Goal: Task Accomplishment & Management: Manage account settings

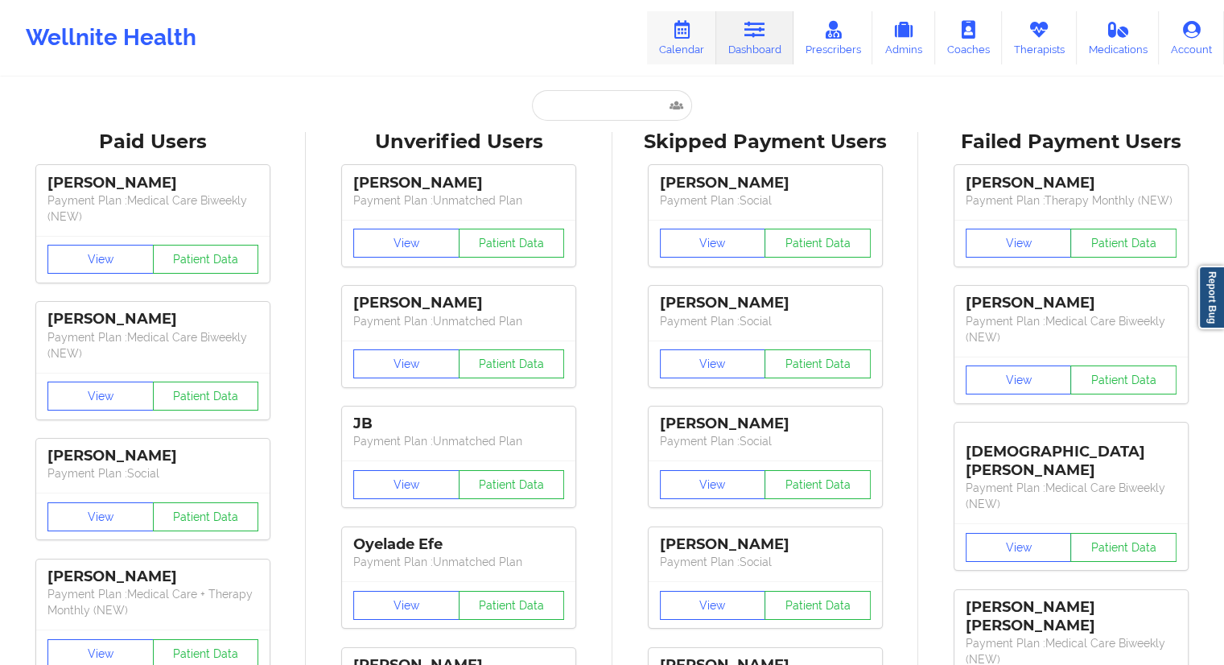
click at [689, 51] on link "Calendar" at bounding box center [681, 37] width 69 height 53
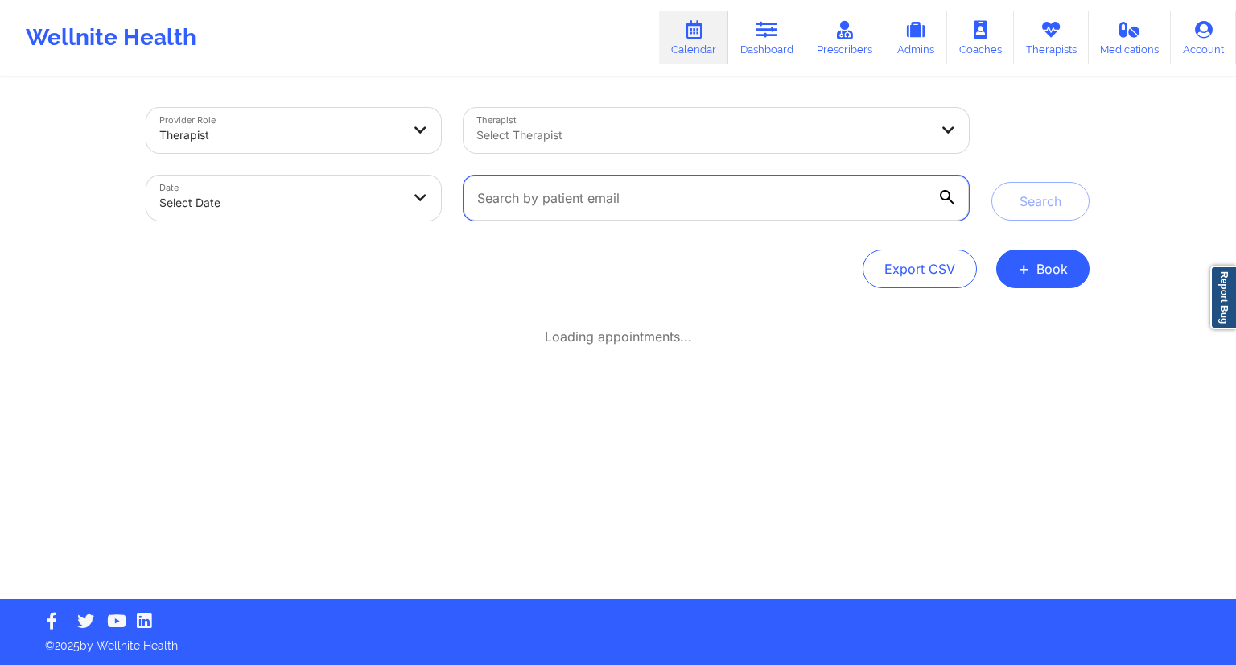
click at [570, 210] on input "text" at bounding box center [715, 197] width 505 height 45
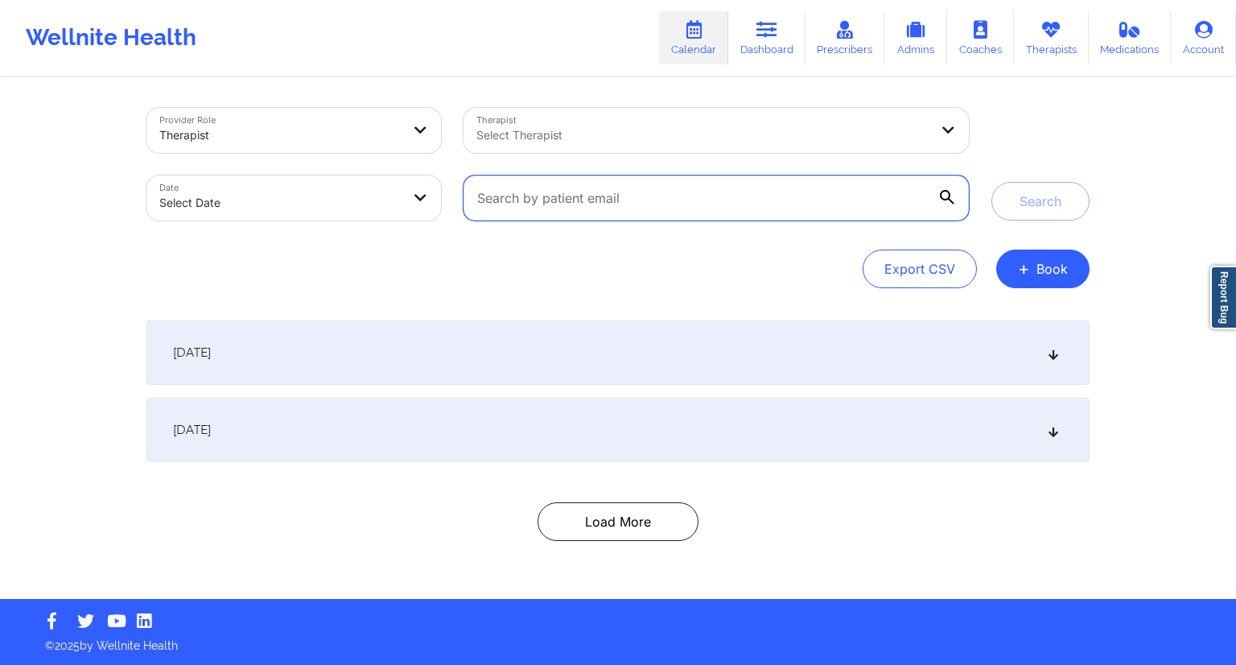
paste input "[EMAIL_ADDRESS][DOMAIN_NAME]"
type input "[EMAIL_ADDRESS][DOMAIN_NAME]"
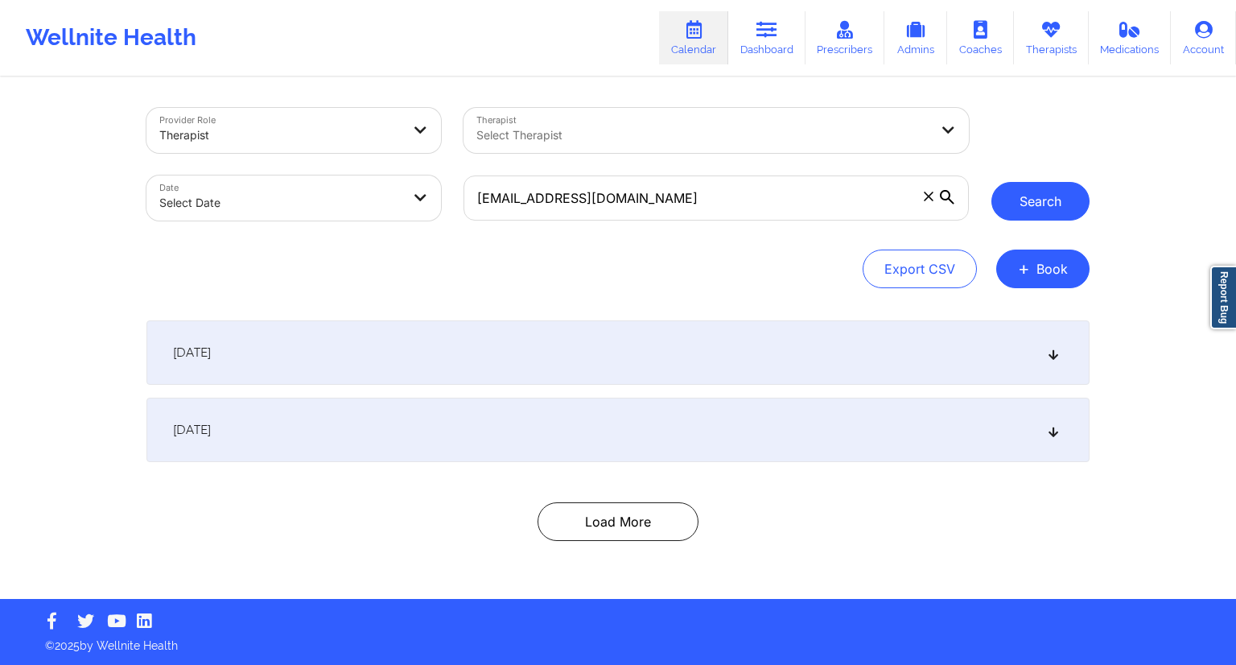
click at [1030, 197] on button "Search" at bounding box center [1040, 201] width 98 height 39
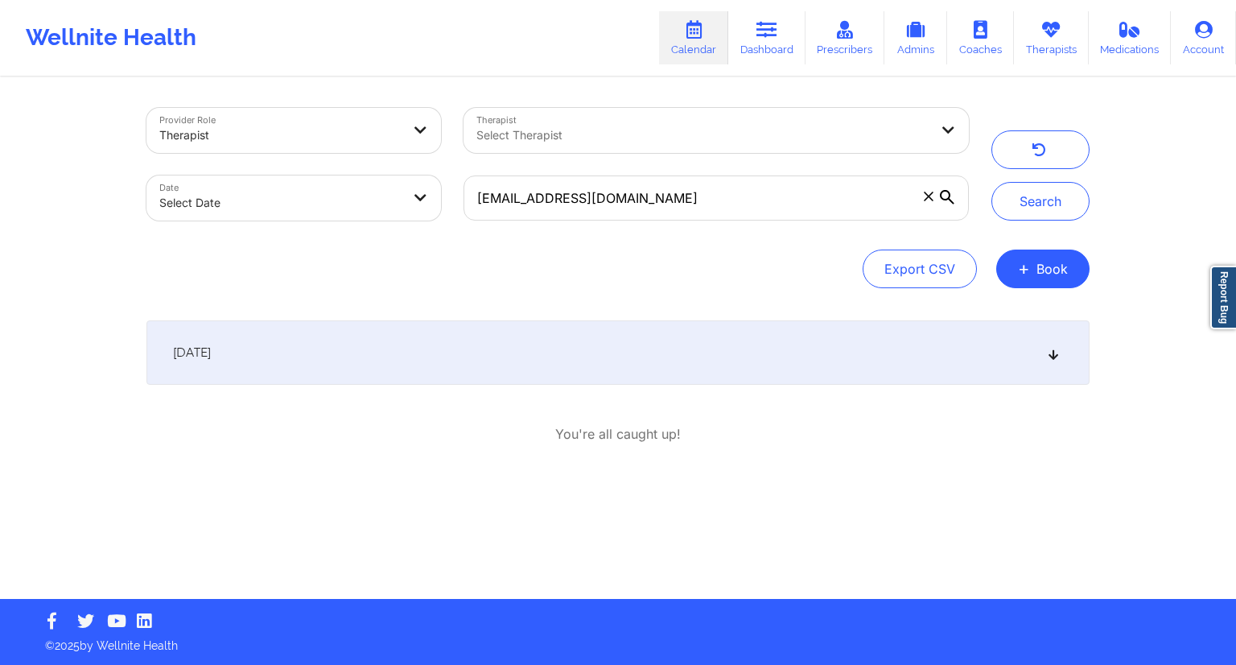
click at [491, 352] on div "[DATE]" at bounding box center [617, 352] width 943 height 64
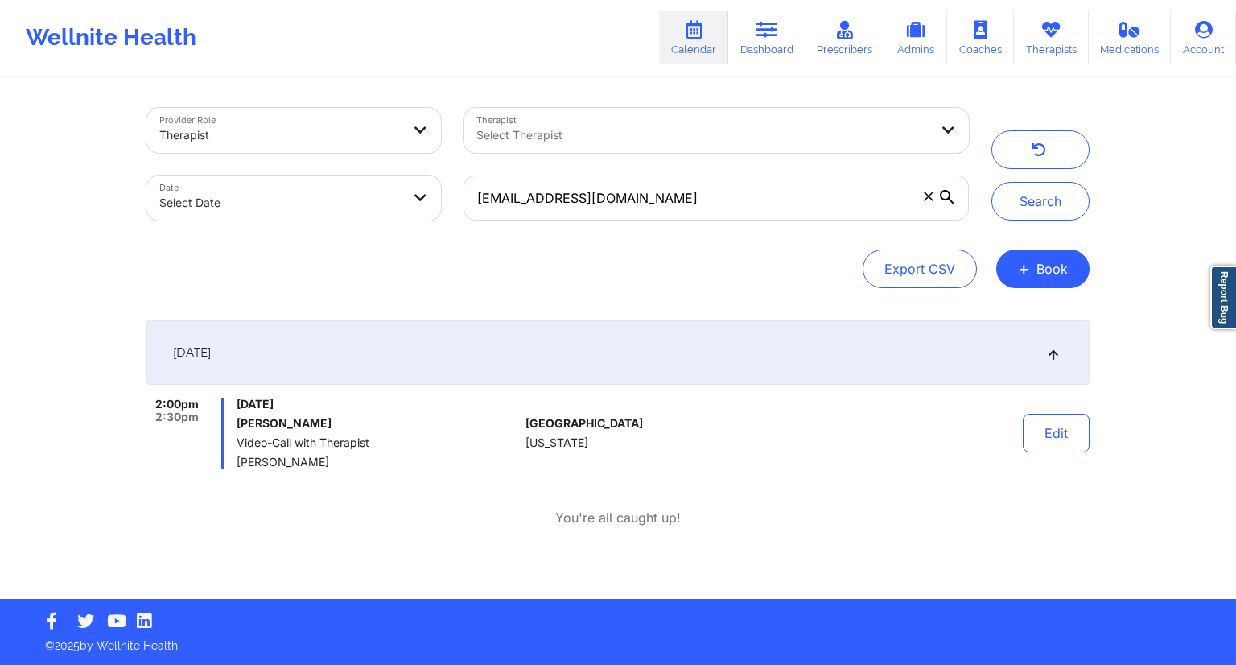
drag, startPoint x: 355, startPoint y: 466, endPoint x: 238, endPoint y: 465, distance: 116.7
click at [238, 465] on span "[PERSON_NAME]" at bounding box center [378, 461] width 282 height 13
copy span "[PERSON_NAME]"
drag, startPoint x: 674, startPoint y: 196, endPoint x: 475, endPoint y: 191, distance: 198.8
click at [475, 191] on input "[EMAIL_ADDRESS][DOMAIN_NAME]" at bounding box center [715, 197] width 505 height 45
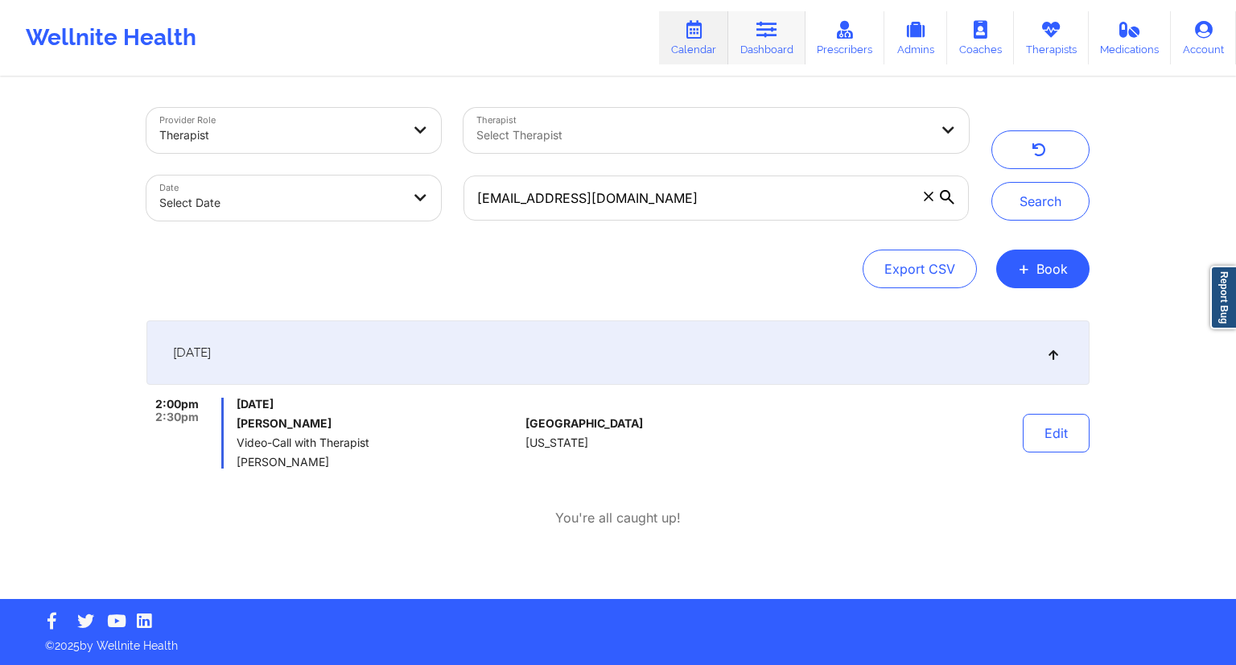
click at [763, 50] on link "Dashboard" at bounding box center [766, 37] width 77 height 53
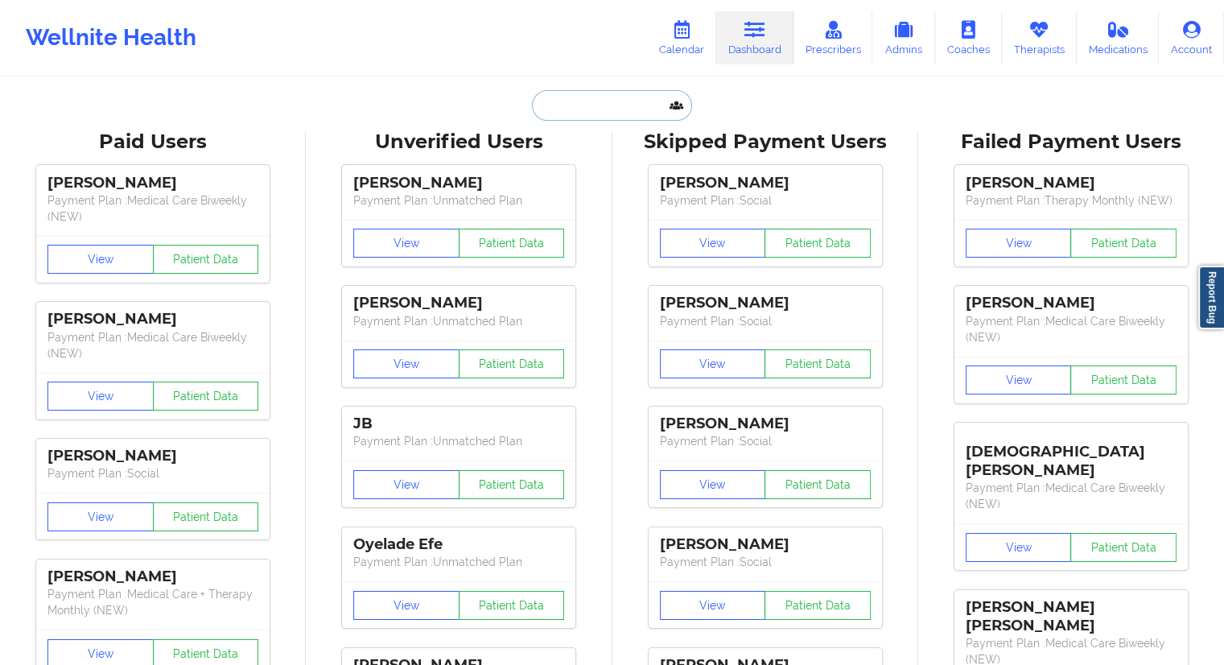
click at [578, 109] on input "text" at bounding box center [611, 105] width 159 height 31
paste input "[EMAIL_ADDRESS][DOMAIN_NAME]"
type input "[EMAIL_ADDRESS][DOMAIN_NAME]"
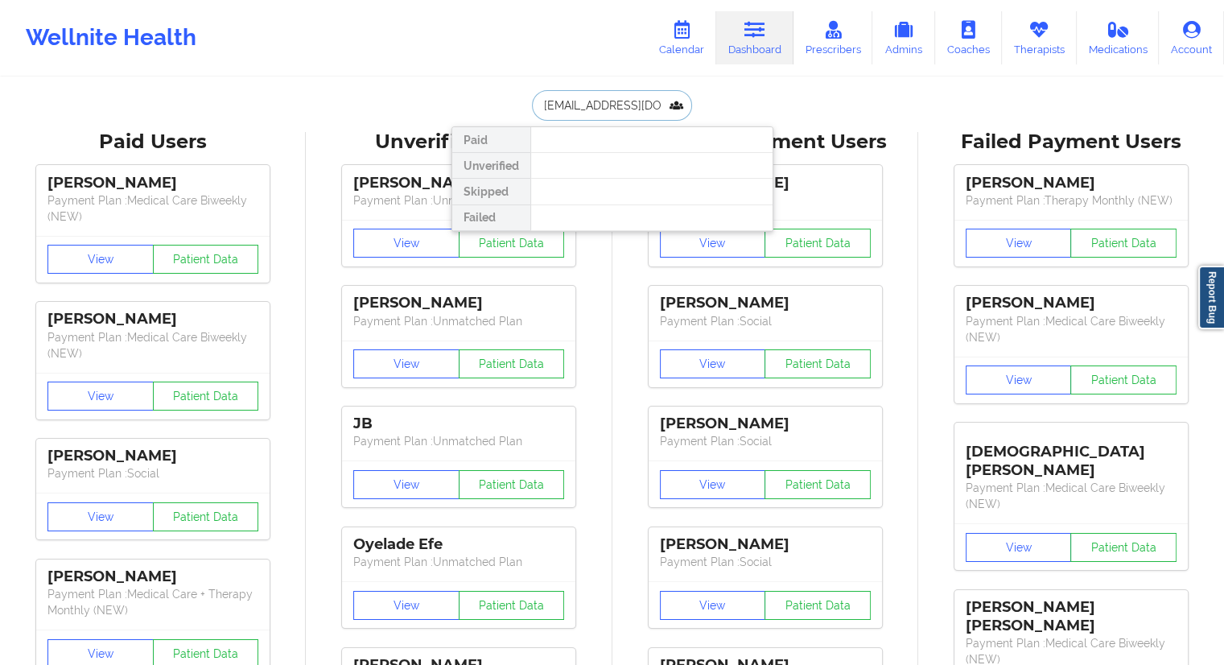
scroll to position [0, 10]
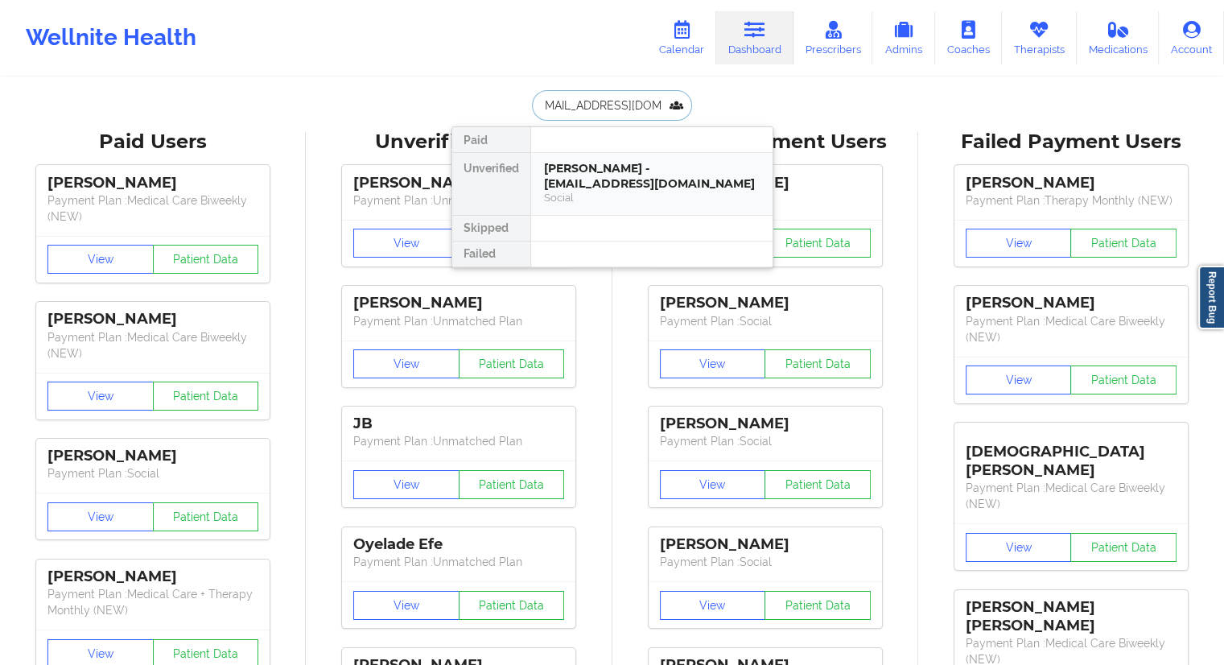
click at [577, 172] on div "[PERSON_NAME] - [EMAIL_ADDRESS][DOMAIN_NAME]" at bounding box center [652, 176] width 216 height 30
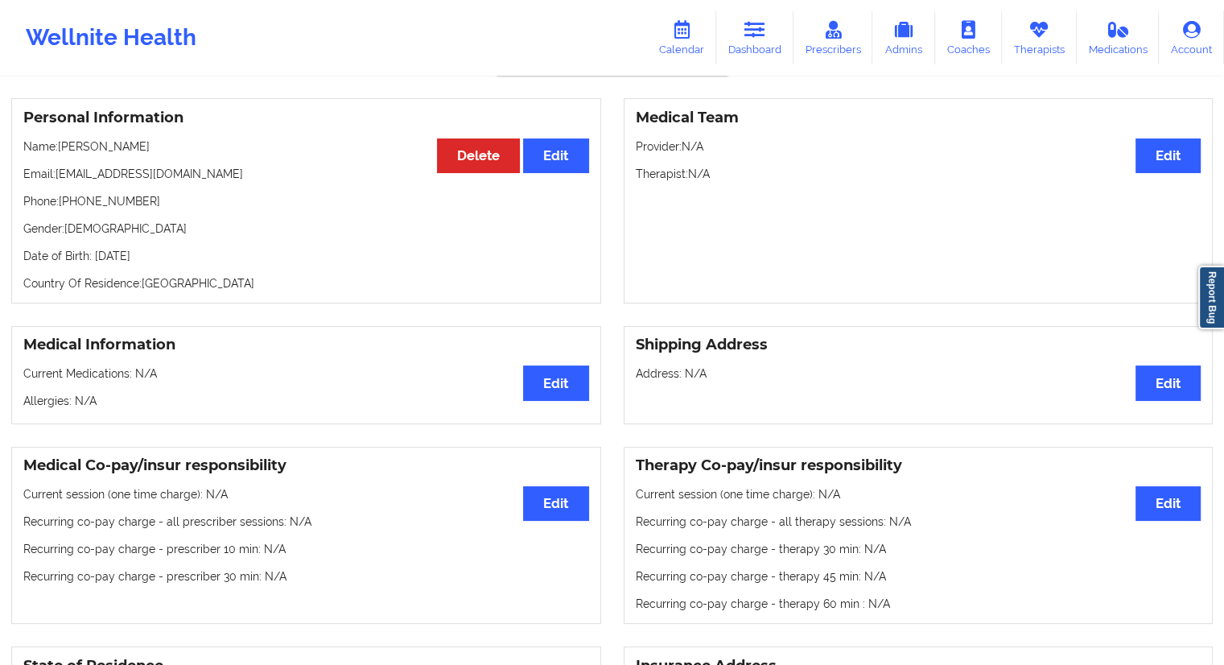
scroll to position [107, 0]
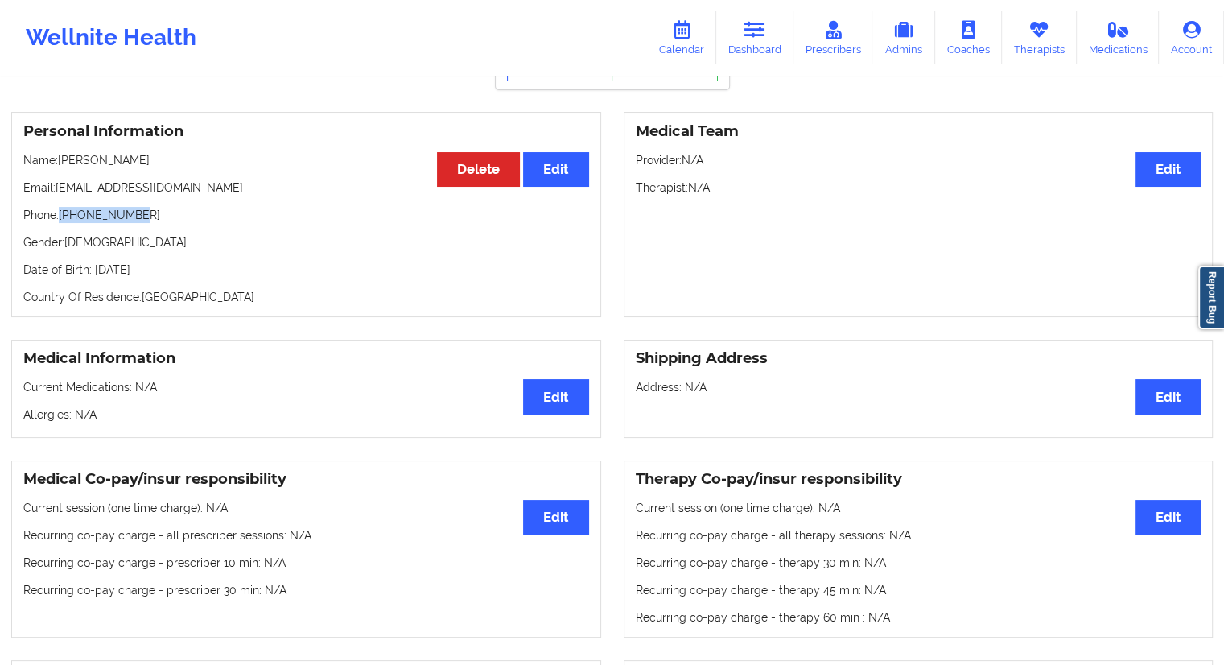
drag, startPoint x: 138, startPoint y: 208, endPoint x: 63, endPoint y: 213, distance: 75.0
click at [63, 213] on div "Personal Information Edit Delete Name: [PERSON_NAME] Email: [EMAIL_ADDRESS][DOM…" at bounding box center [306, 214] width 590 height 205
copy p "[PHONE_NUMBER]"
drag, startPoint x: 140, startPoint y: 163, endPoint x: 58, endPoint y: 164, distance: 82.1
click at [58, 164] on p "Name: [PERSON_NAME]" at bounding box center [306, 160] width 566 height 16
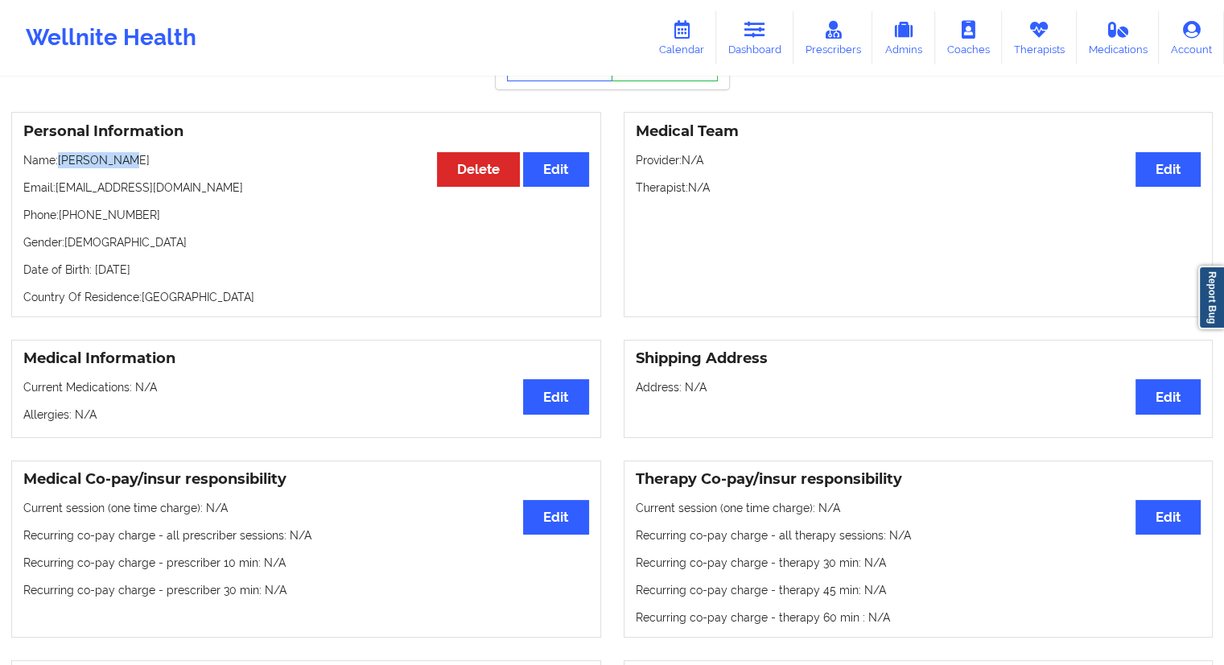
copy p "[PERSON_NAME]"
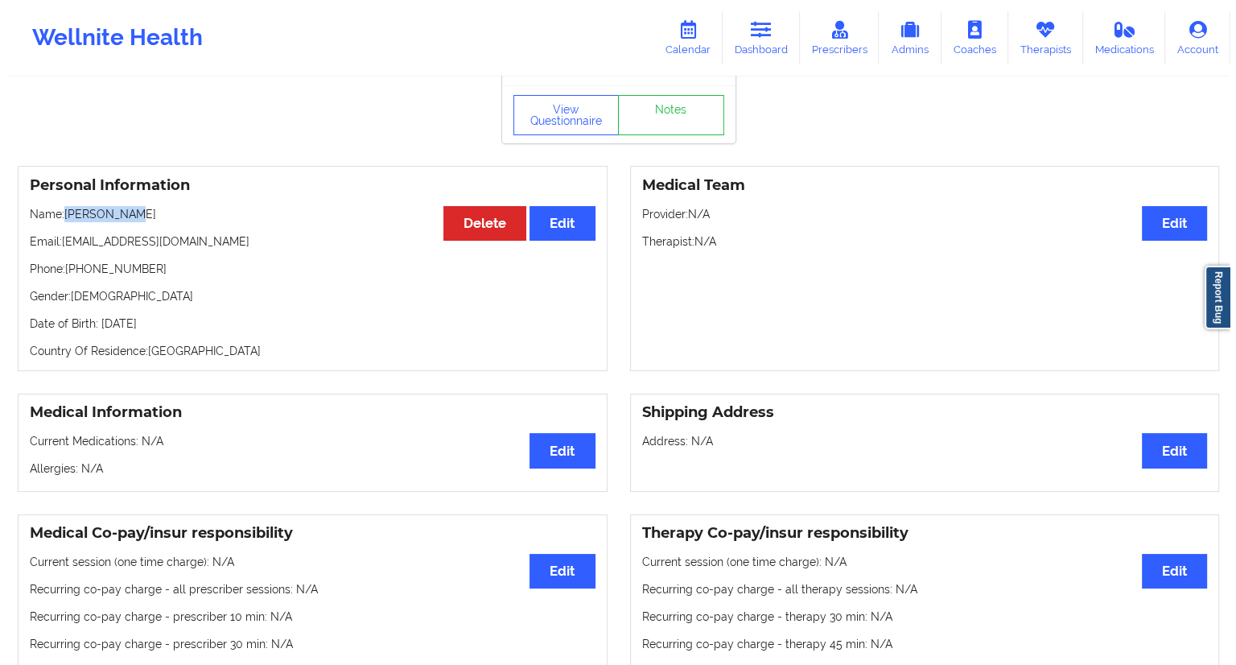
scroll to position [0, 0]
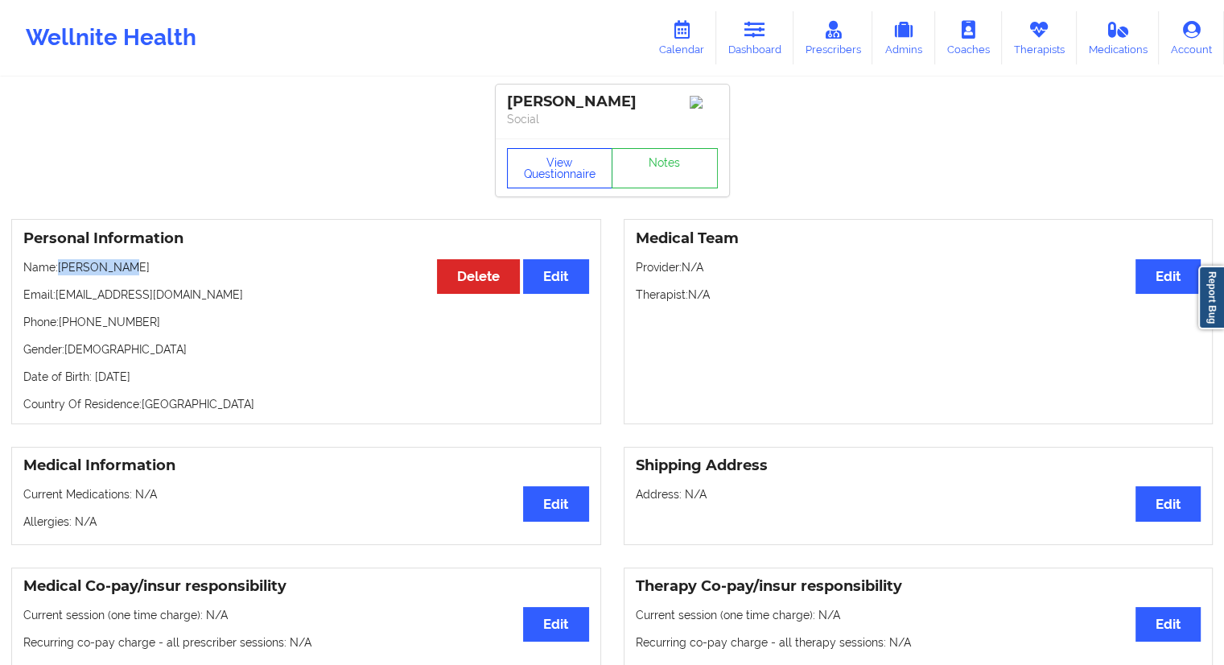
click at [541, 180] on button "View Questionnaire" at bounding box center [560, 168] width 106 height 40
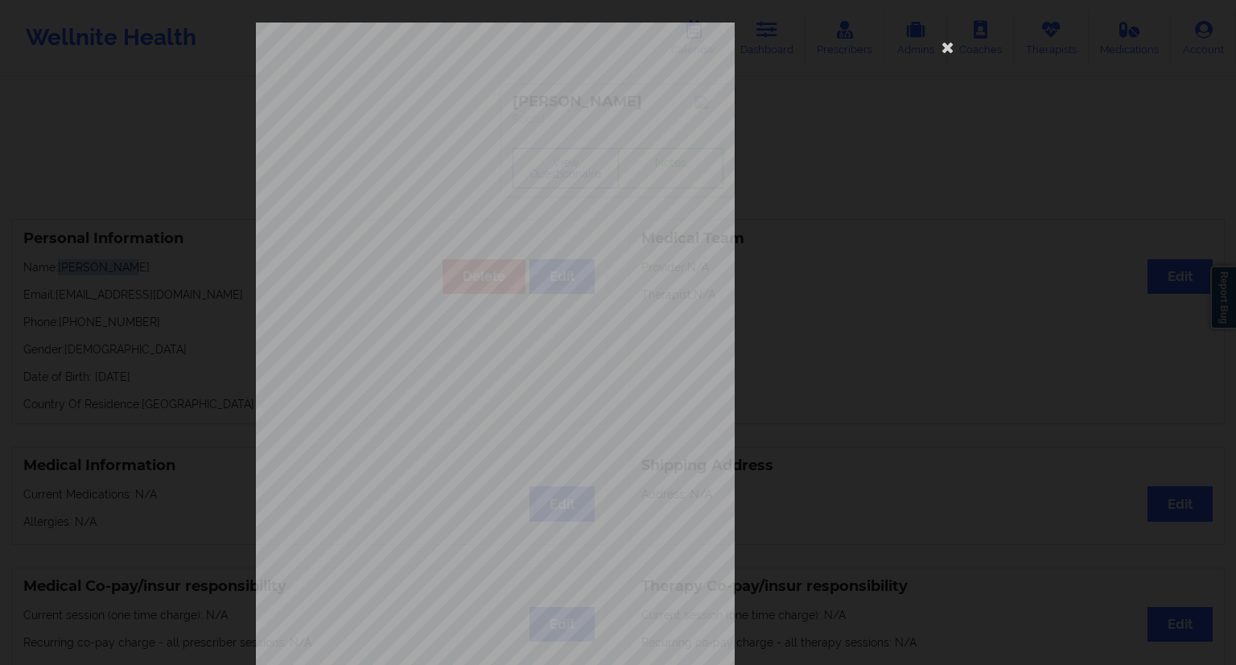
scroll to position [103, 0]
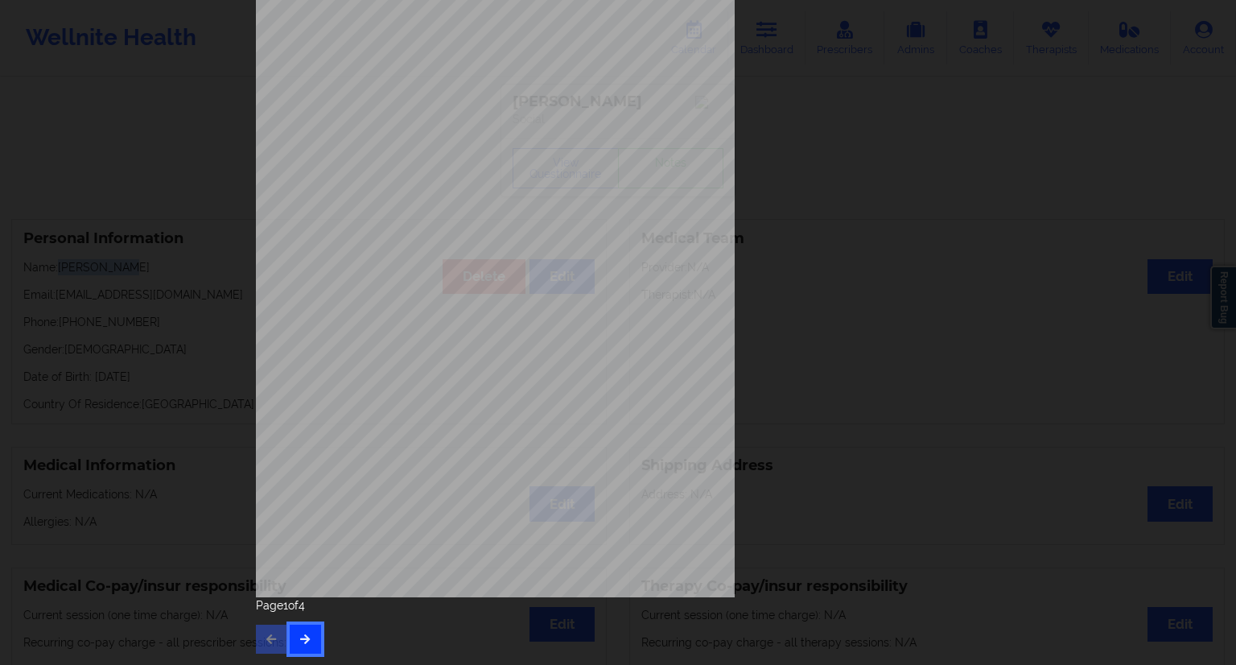
click at [314, 636] on button "button" at bounding box center [305, 638] width 31 height 29
click at [311, 625] on button "button" at bounding box center [305, 638] width 31 height 29
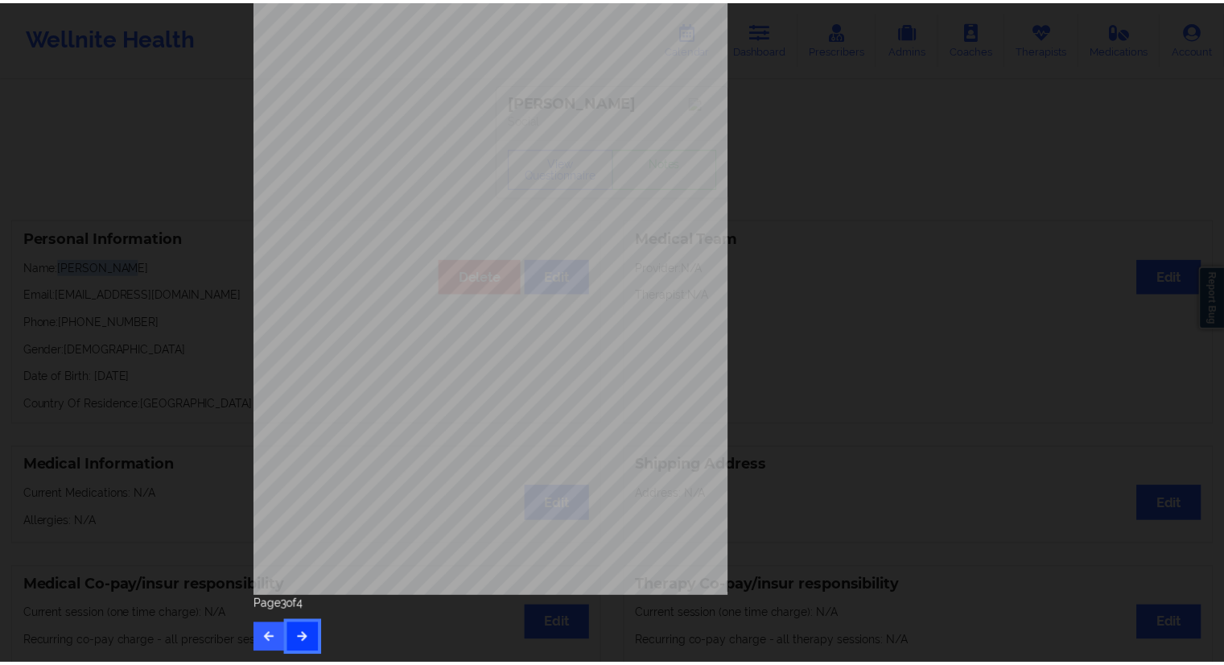
scroll to position [0, 0]
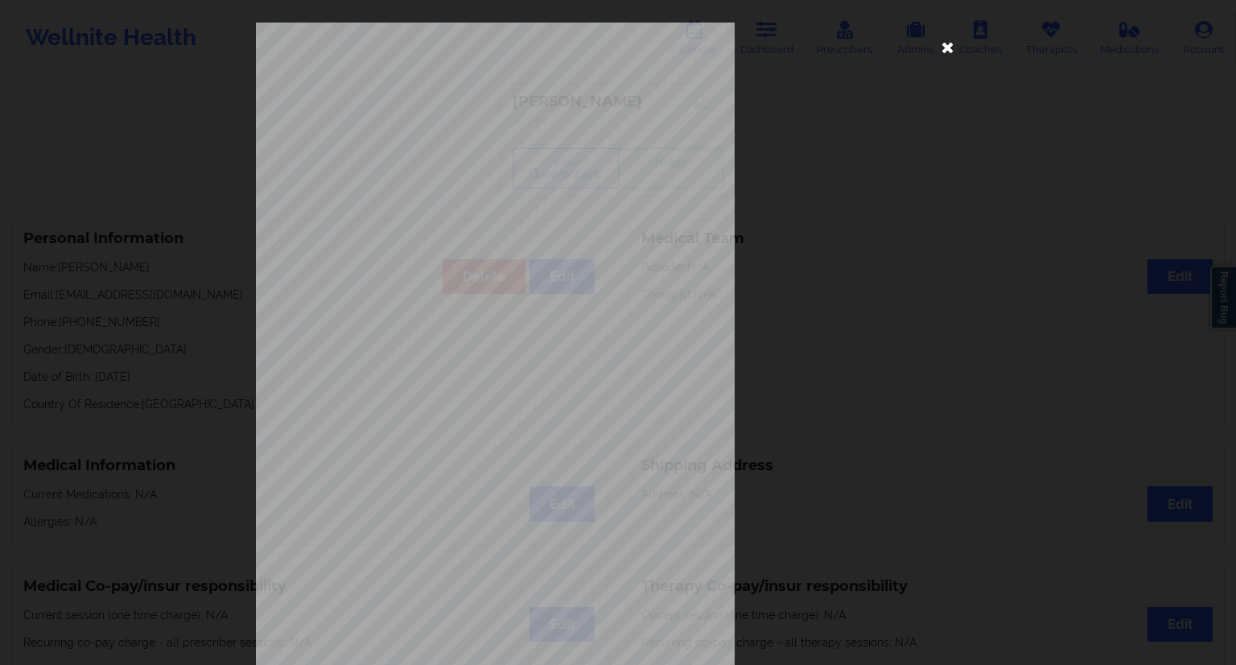
click at [939, 53] on icon at bounding box center [948, 47] width 26 height 26
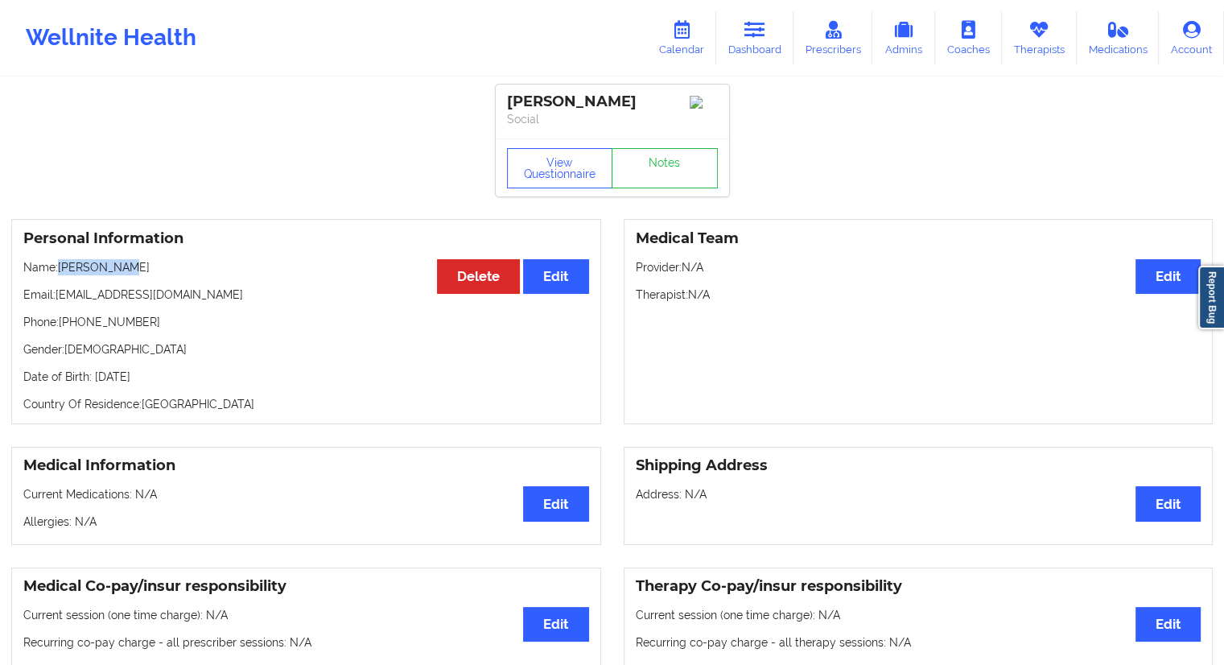
drag, startPoint x: 138, startPoint y: 274, endPoint x: 58, endPoint y: 278, distance: 80.5
click at [58, 275] on p "Name: [PERSON_NAME]" at bounding box center [306, 267] width 566 height 16
copy p "[PERSON_NAME]"
drag, startPoint x: 213, startPoint y: 301, endPoint x: 58, endPoint y: 300, distance: 155.3
click at [58, 300] on p "Email: [EMAIL_ADDRESS][DOMAIN_NAME]" at bounding box center [306, 294] width 566 height 16
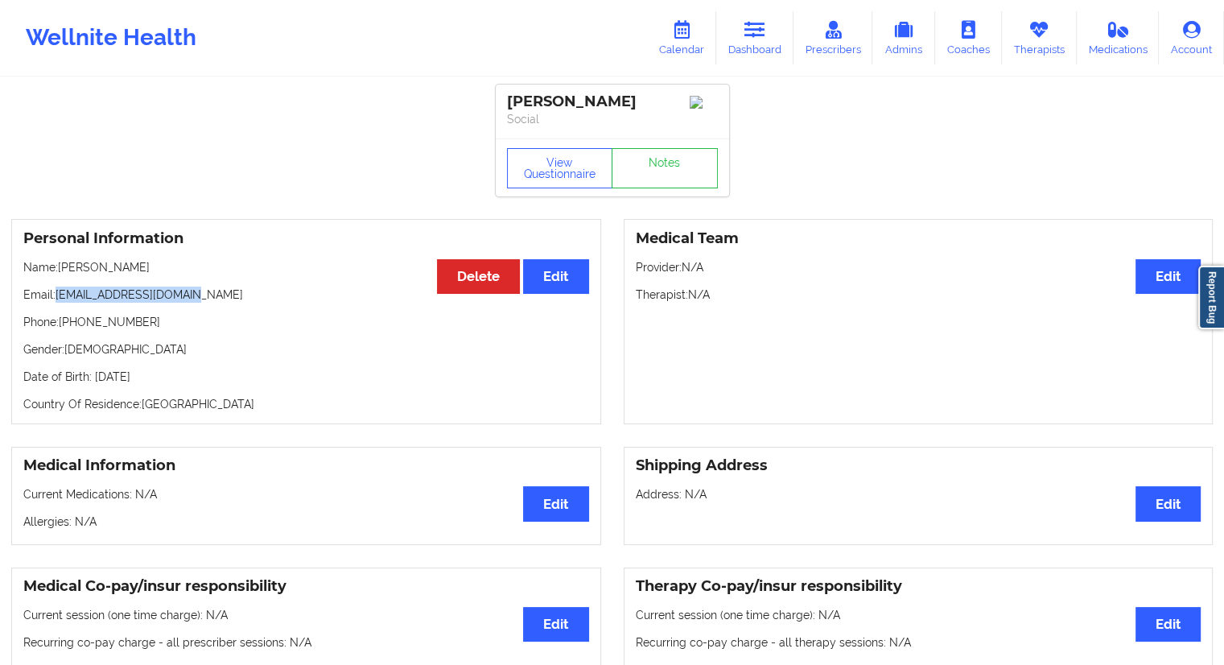
copy p "[EMAIL_ADDRESS][DOMAIN_NAME]"
click at [768, 44] on link "Dashboard" at bounding box center [754, 37] width 77 height 53
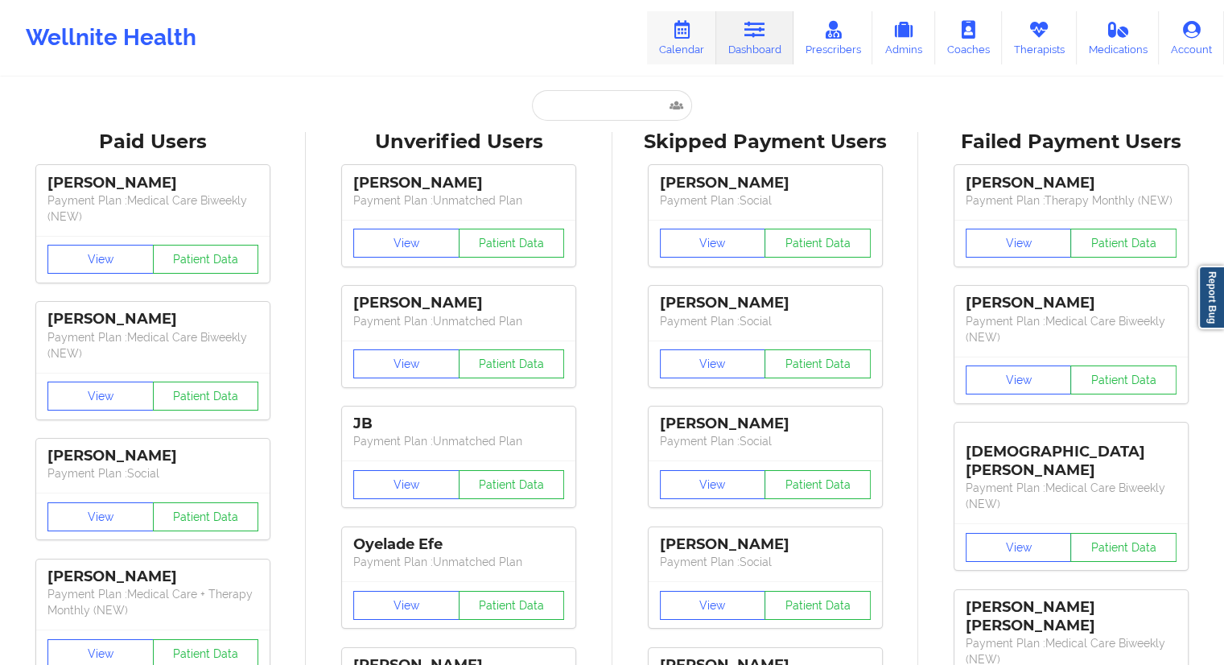
click at [690, 38] on icon at bounding box center [681, 30] width 21 height 18
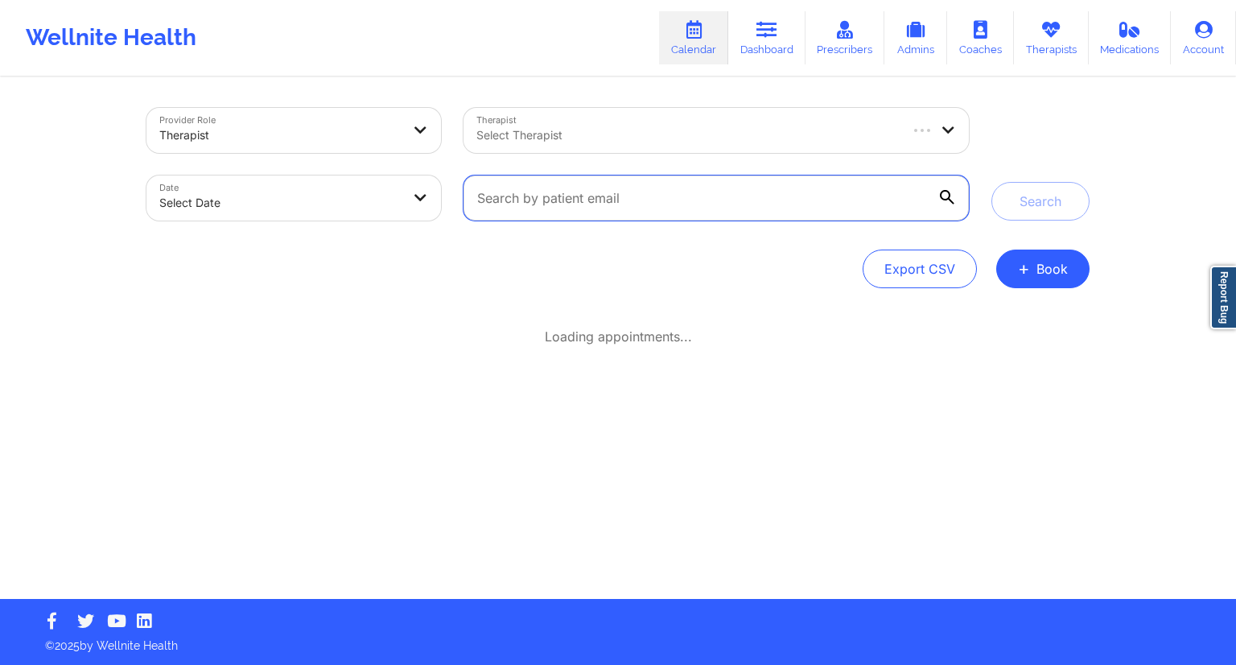
click at [583, 187] on input "text" at bounding box center [715, 197] width 505 height 45
paste input "[EMAIL_ADDRESS][DOMAIN_NAME]"
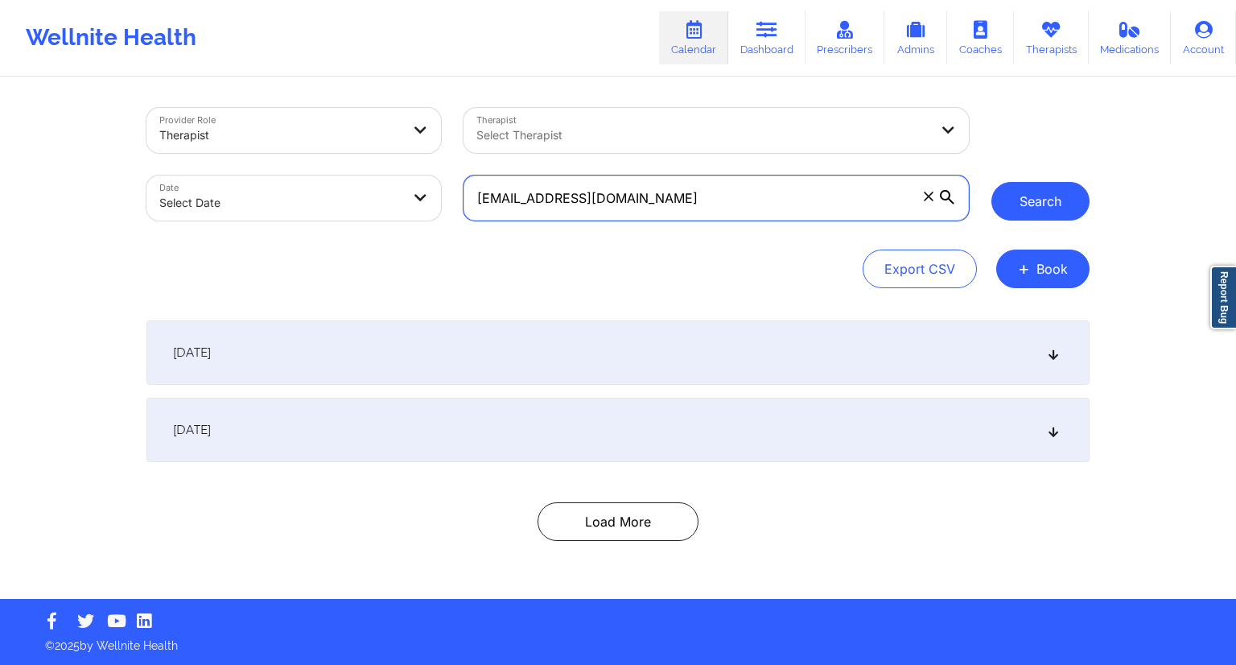
type input "[EMAIL_ADDRESS][DOMAIN_NAME]"
click at [1002, 199] on button "Search" at bounding box center [1040, 201] width 98 height 39
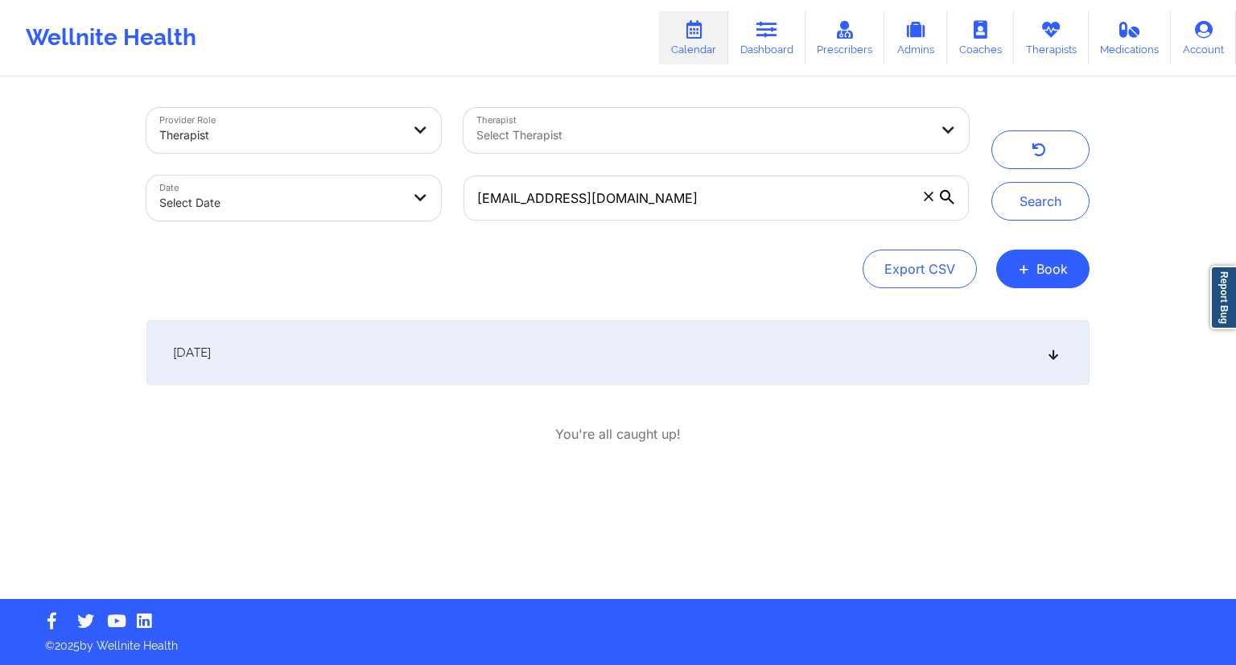
click at [472, 358] on div "[DATE]" at bounding box center [617, 352] width 943 height 64
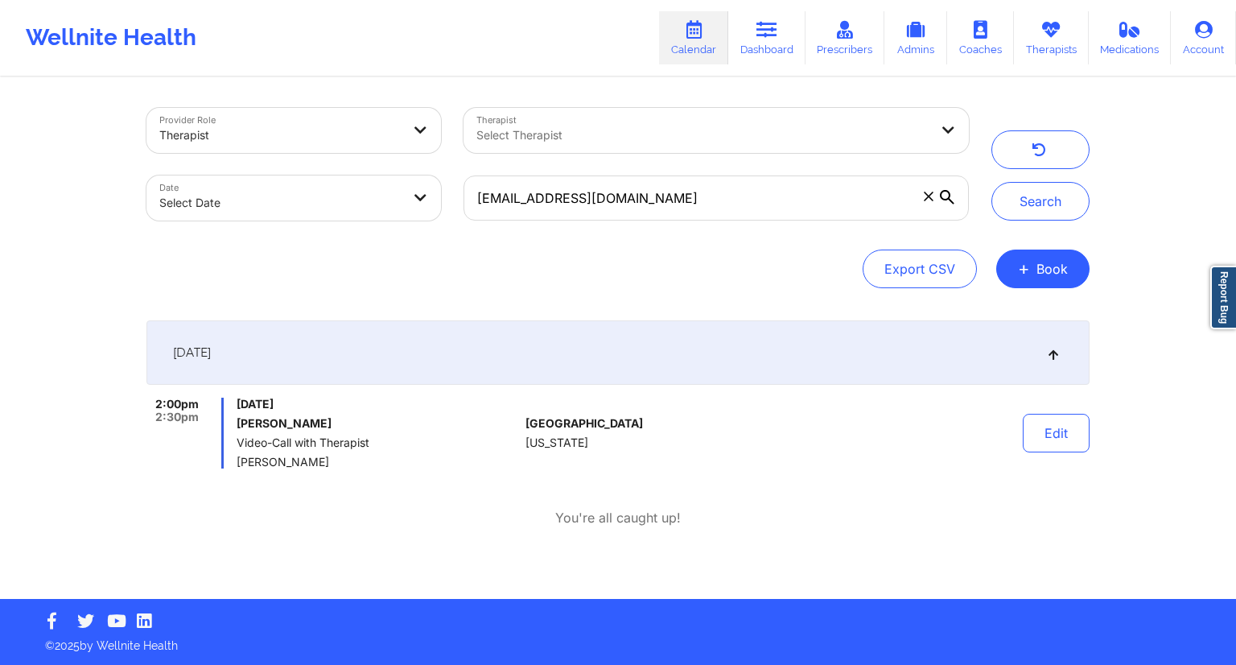
drag, startPoint x: 353, startPoint y: 463, endPoint x: 238, endPoint y: 464, distance: 115.1
click at [238, 464] on span "[PERSON_NAME]" at bounding box center [378, 461] width 282 height 13
copy span "[PERSON_NAME]"
click at [869, 504] on div "[DATE] 2:00pm 2:30pm [DATE] [PERSON_NAME] Video-Call with Therapist [PERSON_NAM…" at bounding box center [617, 423] width 943 height 207
drag, startPoint x: 315, startPoint y: 424, endPoint x: 238, endPoint y: 425, distance: 77.2
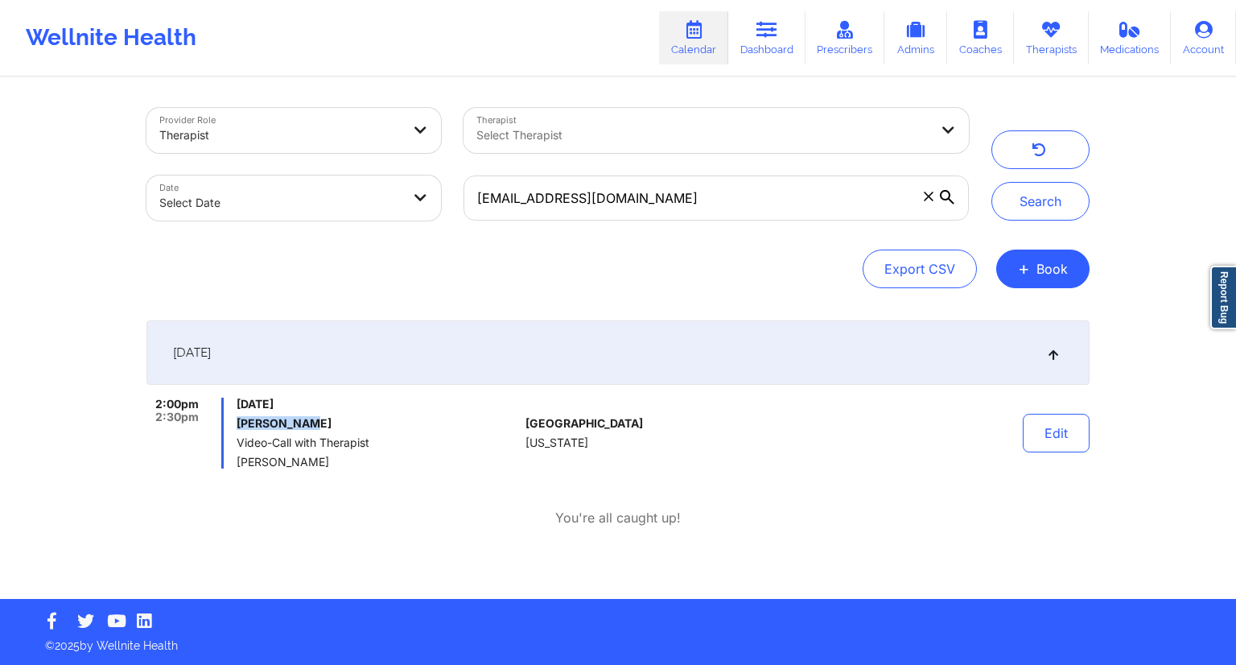
click at [238, 425] on h6 "[PERSON_NAME]" at bounding box center [378, 423] width 282 height 13
copy h6 "[PERSON_NAME]"
click at [1084, 442] on button "Edit" at bounding box center [1056, 433] width 67 height 39
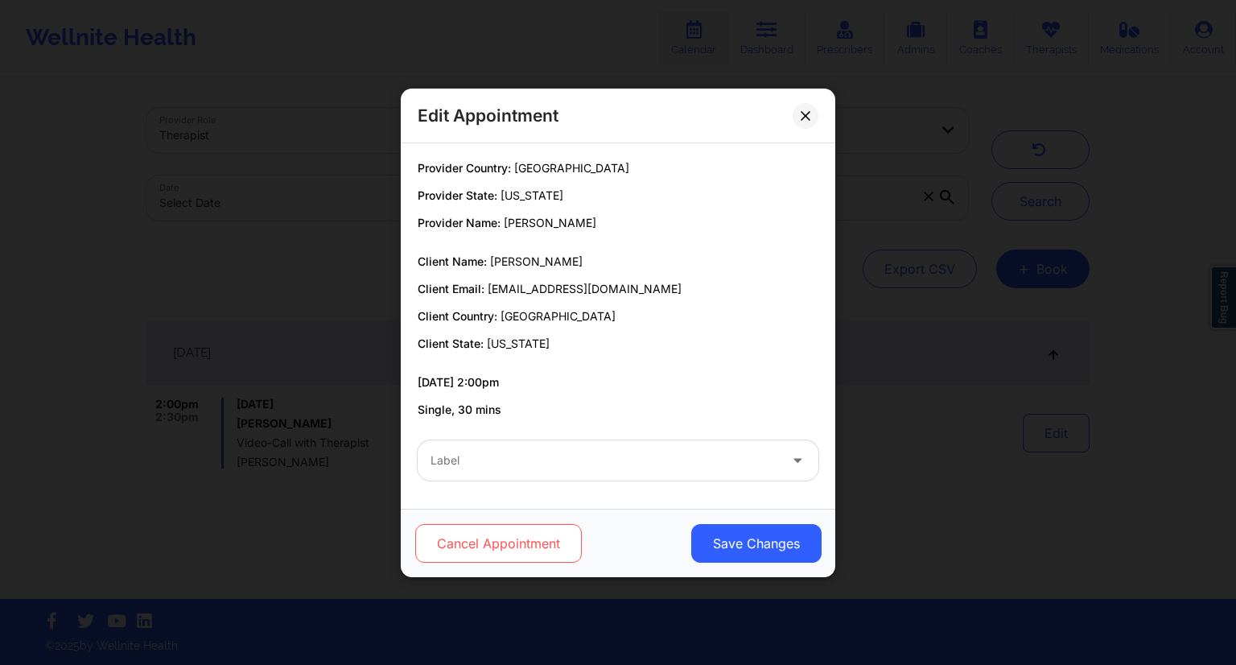
click at [520, 541] on button "Cancel Appointment" at bounding box center [498, 543] width 167 height 39
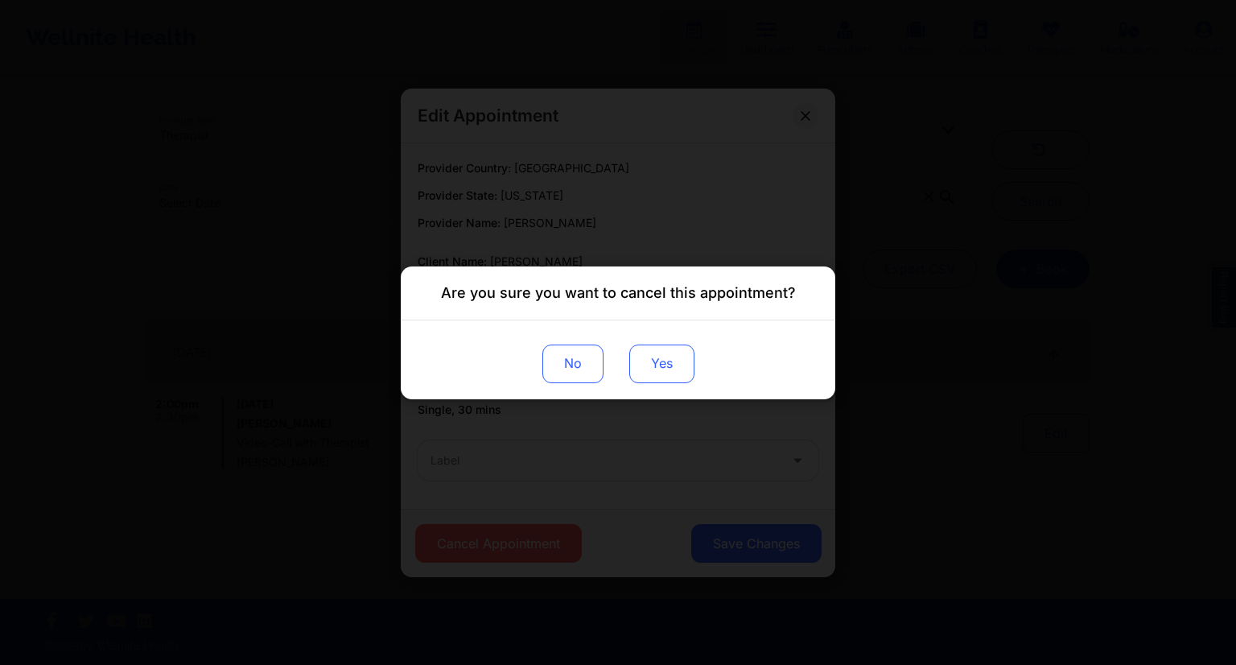
click at [677, 354] on button "Yes" at bounding box center [661, 363] width 65 height 39
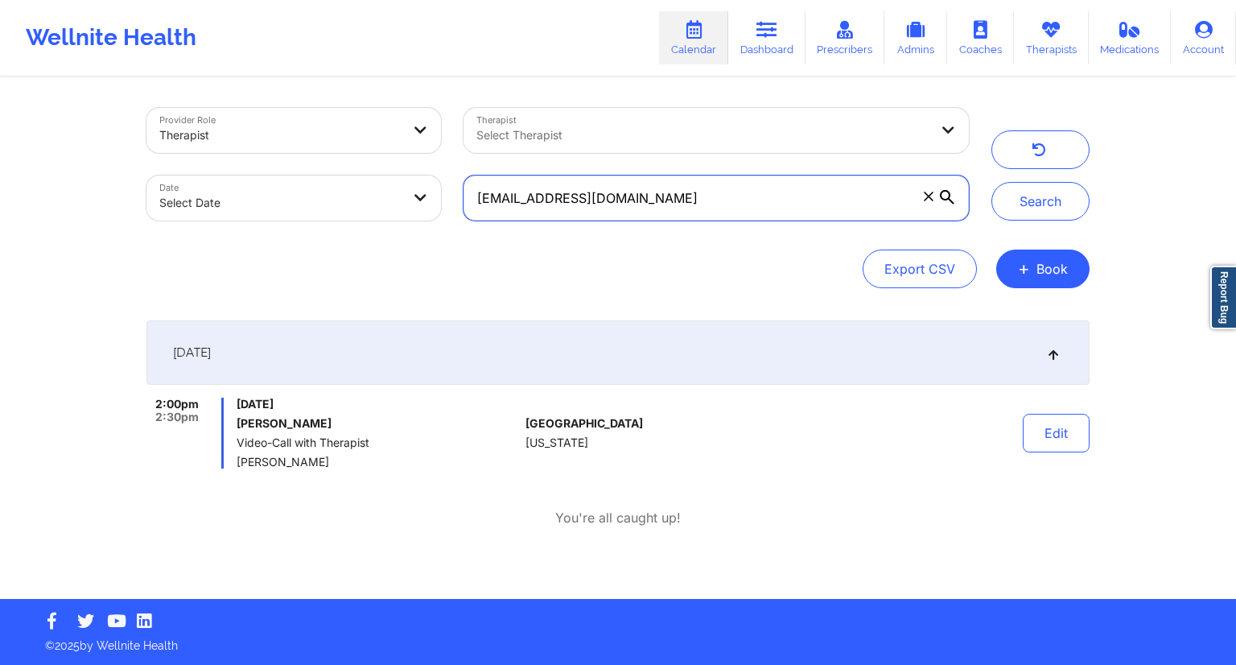
click at [684, 199] on input "[EMAIL_ADDRESS][DOMAIN_NAME]" at bounding box center [715, 197] width 505 height 45
drag, startPoint x: 684, startPoint y: 199, endPoint x: 477, endPoint y: 210, distance: 207.1
click at [478, 210] on input "[EMAIL_ADDRESS][DOMAIN_NAME]" at bounding box center [715, 197] width 505 height 45
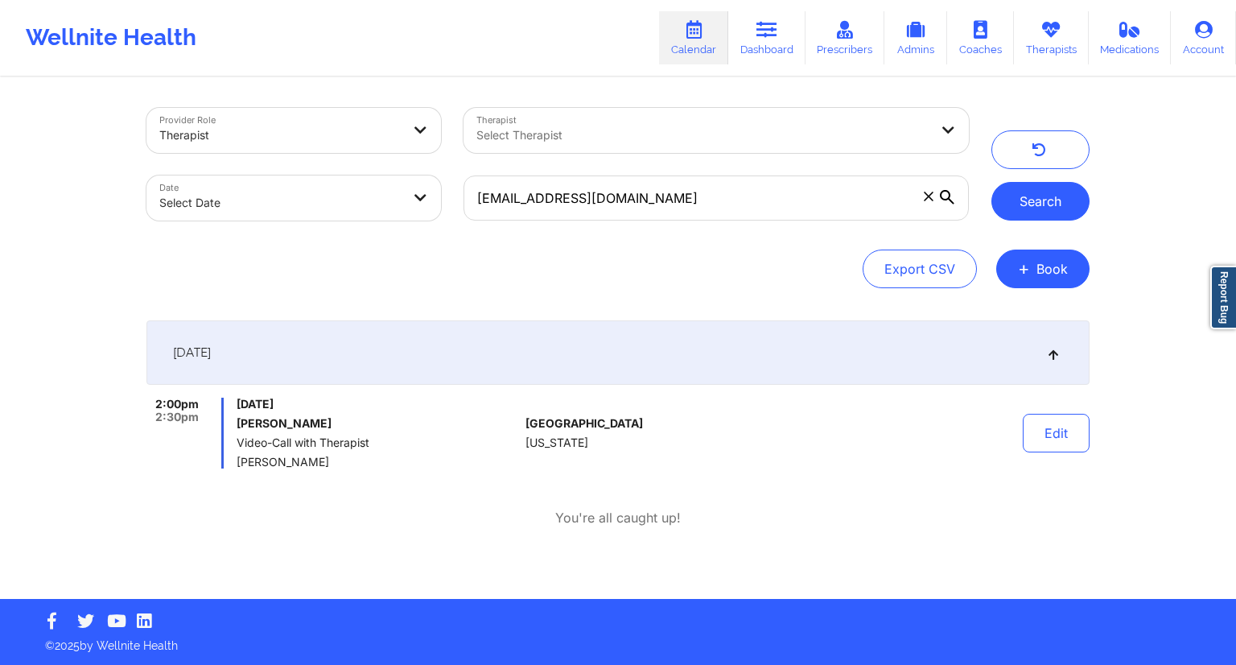
click at [1010, 204] on button "Search" at bounding box center [1040, 201] width 98 height 39
click at [760, 42] on link "Dashboard" at bounding box center [766, 37] width 77 height 53
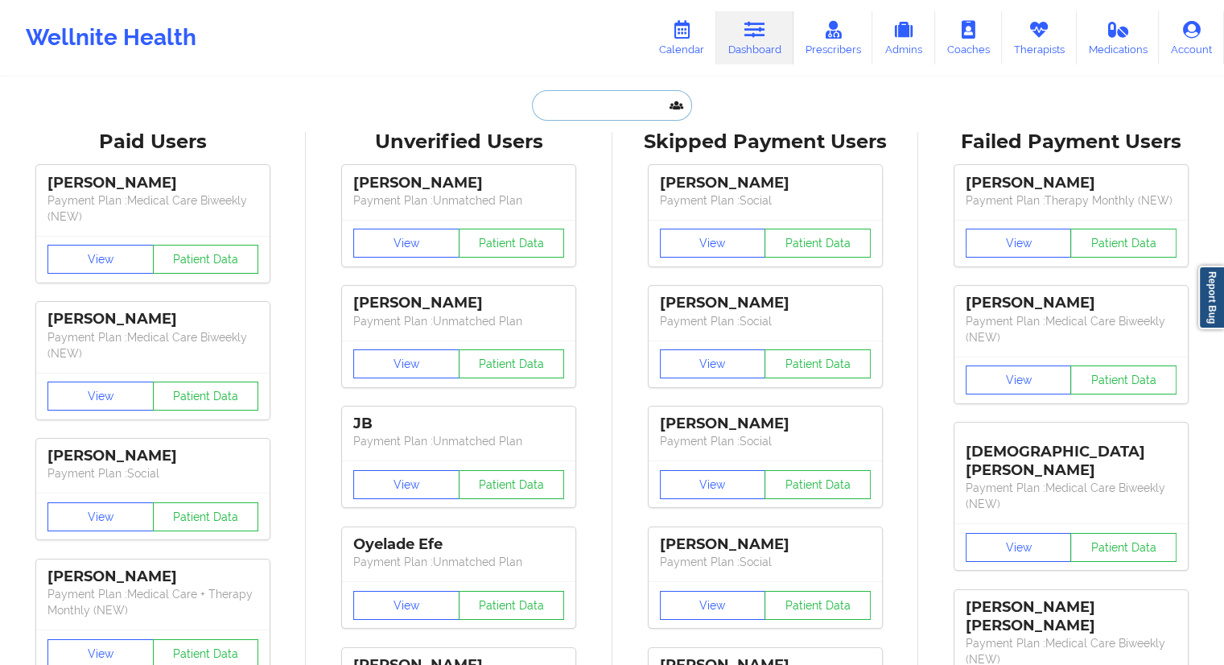
click at [607, 108] on input "text" at bounding box center [611, 105] width 159 height 31
paste input "[EMAIL_ADDRESS][DOMAIN_NAME]"
type input "[EMAIL_ADDRESS][DOMAIN_NAME]"
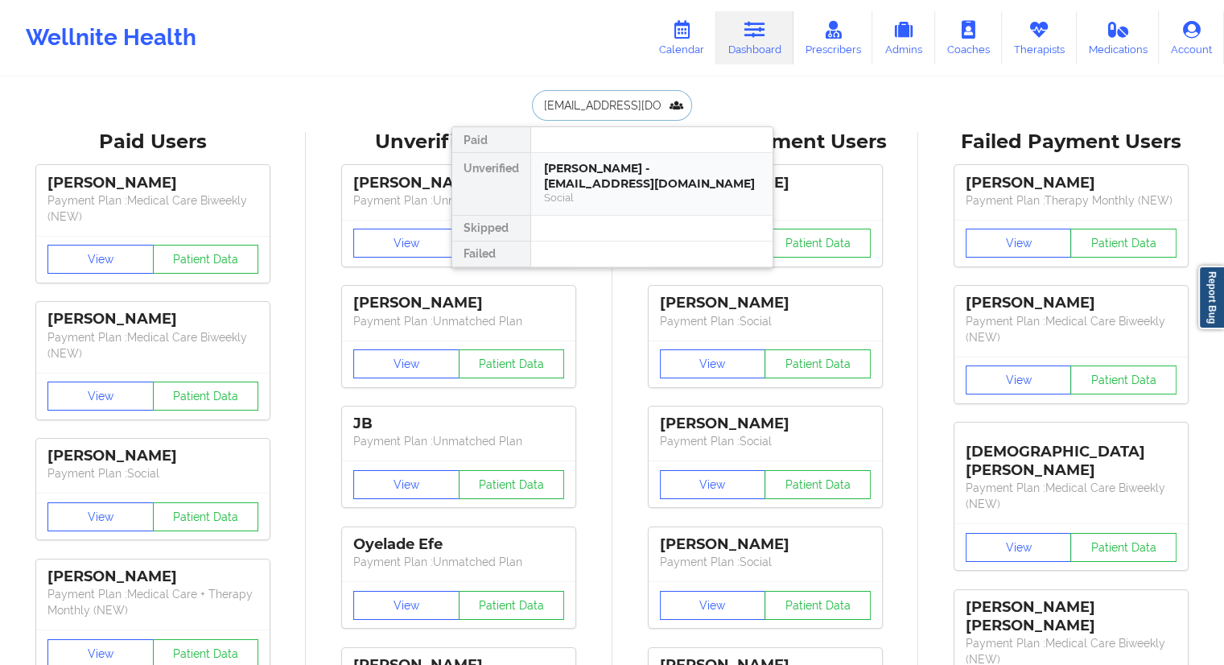
click at [582, 183] on div "[PERSON_NAME] - [EMAIL_ADDRESS][DOMAIN_NAME]" at bounding box center [652, 176] width 216 height 30
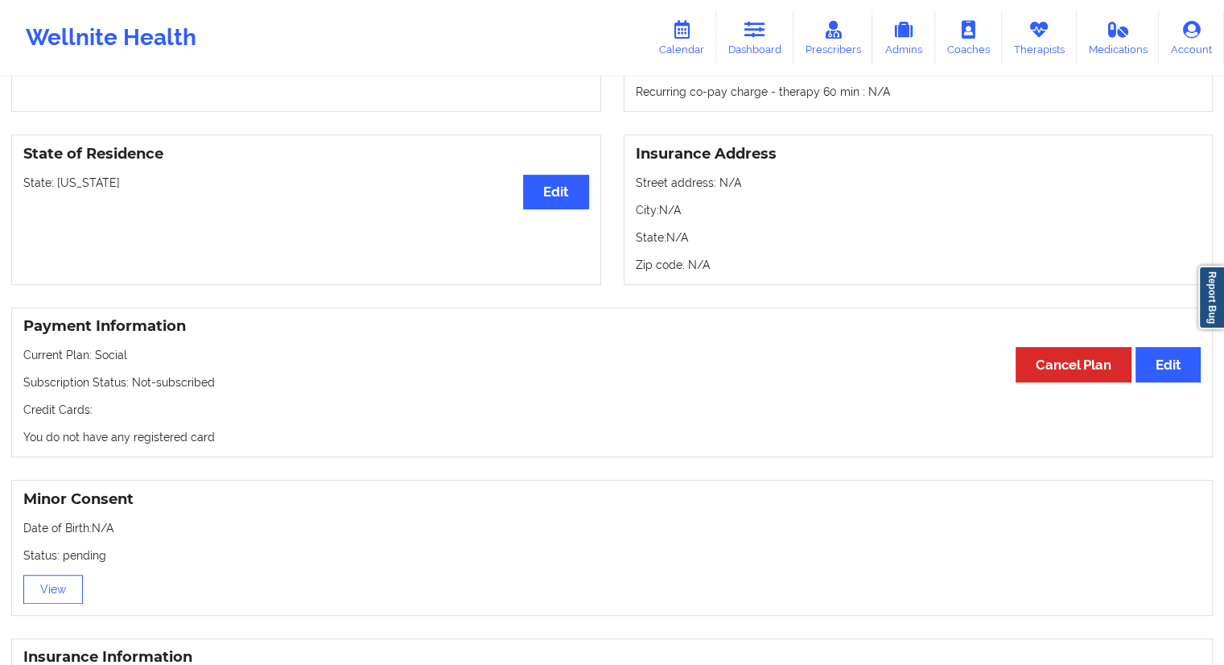
scroll to position [1084, 0]
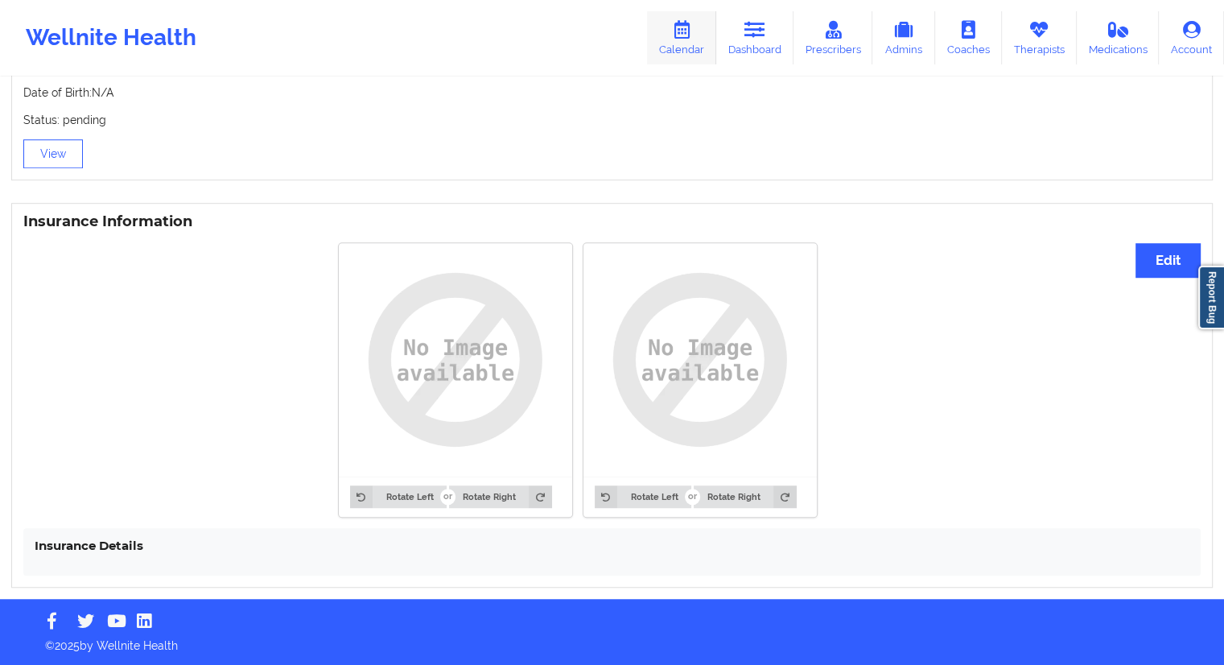
click at [683, 43] on link "Calendar" at bounding box center [681, 37] width 69 height 53
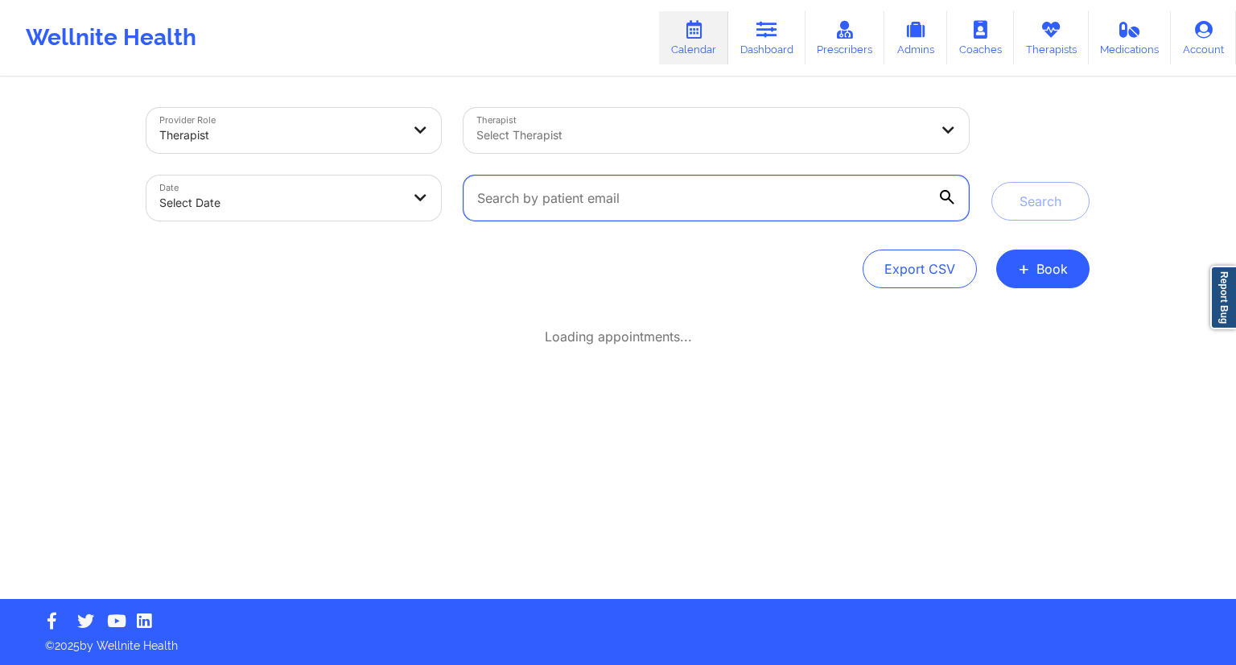
click at [546, 193] on input "text" at bounding box center [715, 197] width 505 height 45
paste input "[EMAIL_ADDRESS][DOMAIN_NAME]"
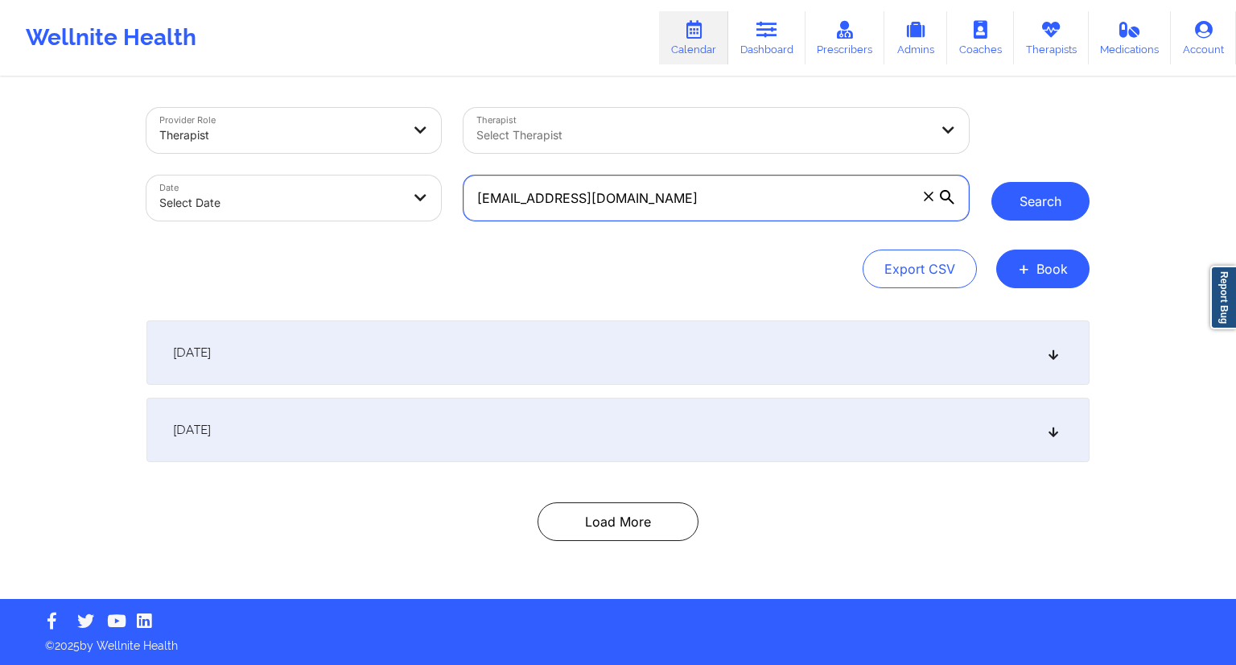
type input "[EMAIL_ADDRESS][DOMAIN_NAME]"
click at [1023, 203] on button "Search" at bounding box center [1040, 201] width 98 height 39
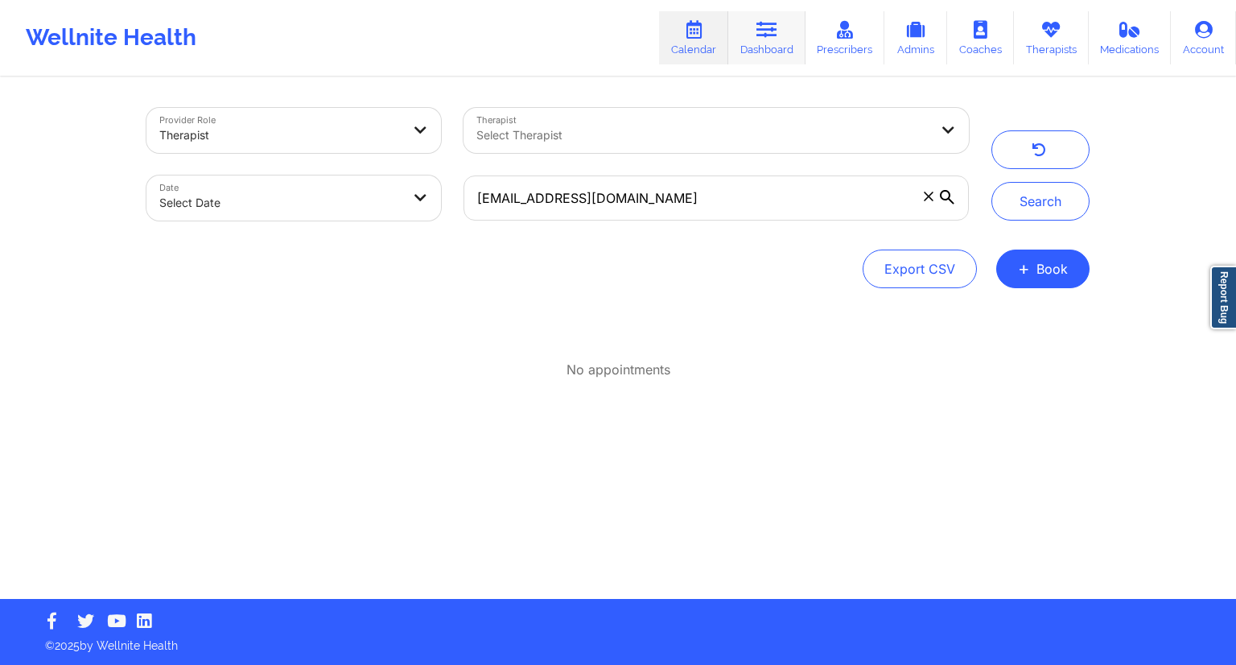
click at [736, 37] on link "Dashboard" at bounding box center [766, 37] width 77 height 53
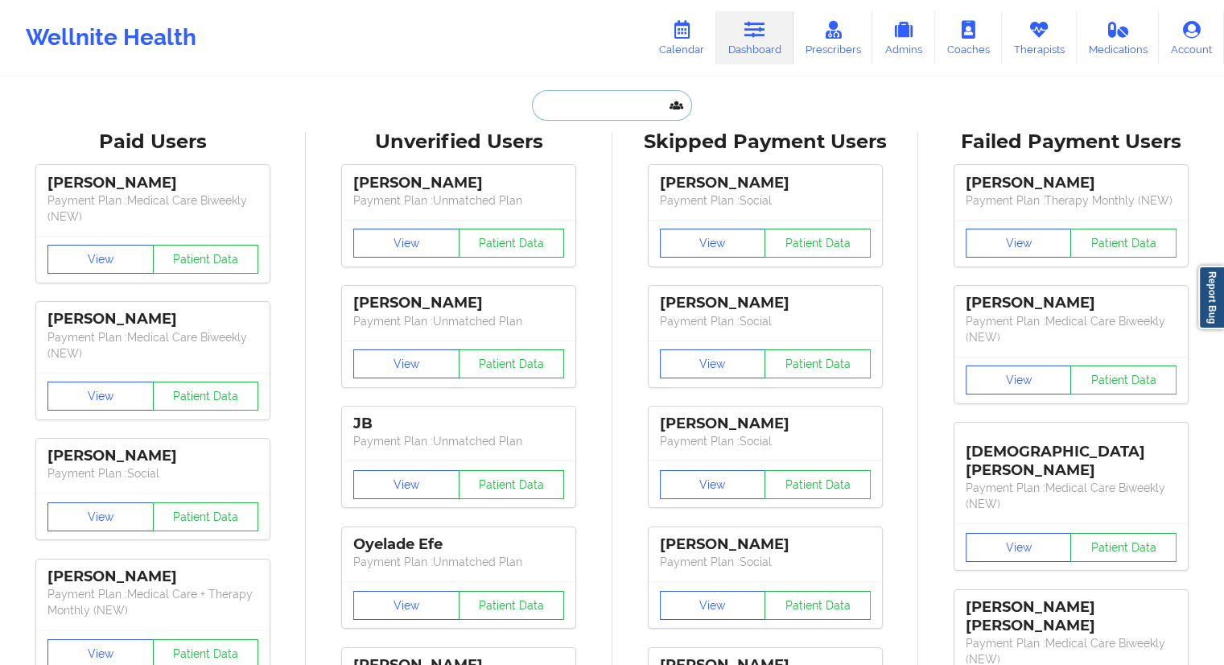
click at [591, 117] on input "text" at bounding box center [611, 105] width 159 height 31
paste input "[EMAIL_ADDRESS][DOMAIN_NAME]"
type input "[EMAIL_ADDRESS][DOMAIN_NAME]"
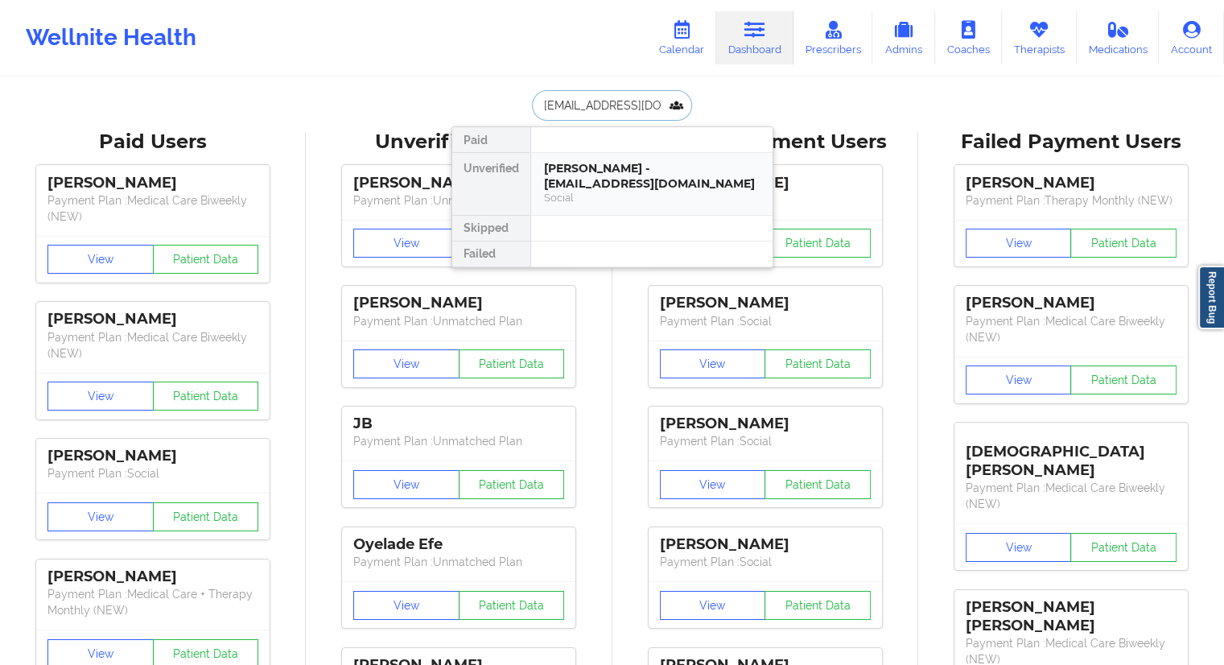
click at [554, 179] on div "[PERSON_NAME] - [EMAIL_ADDRESS][DOMAIN_NAME]" at bounding box center [652, 176] width 216 height 30
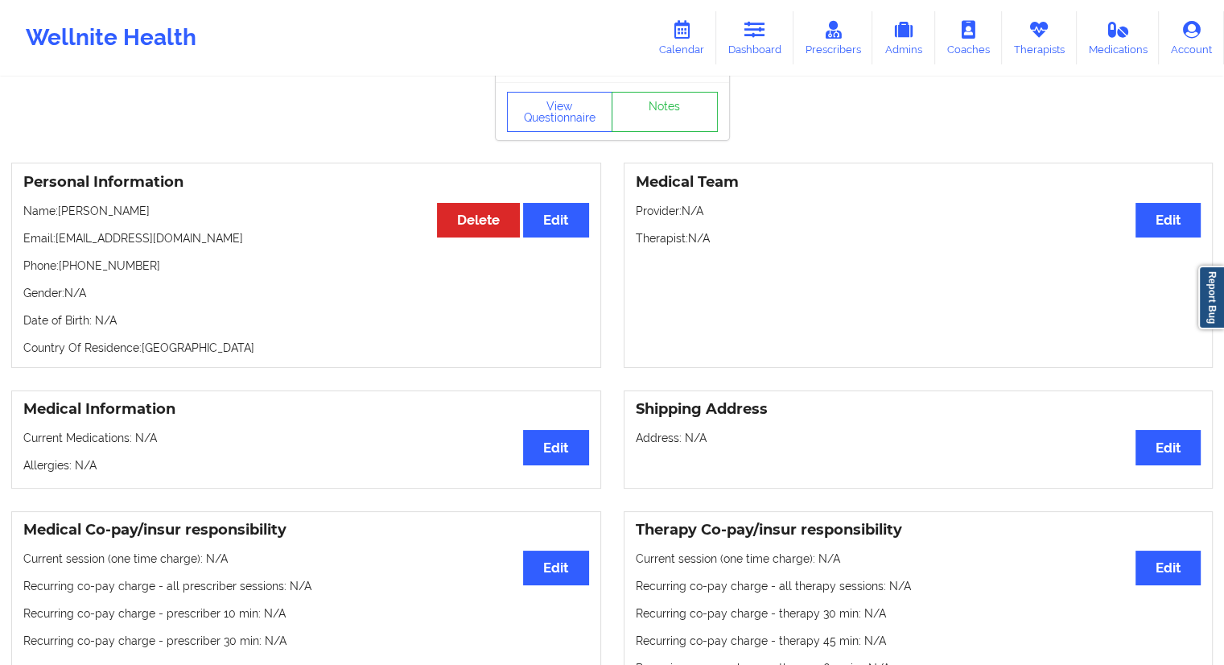
scroll to position [13, 0]
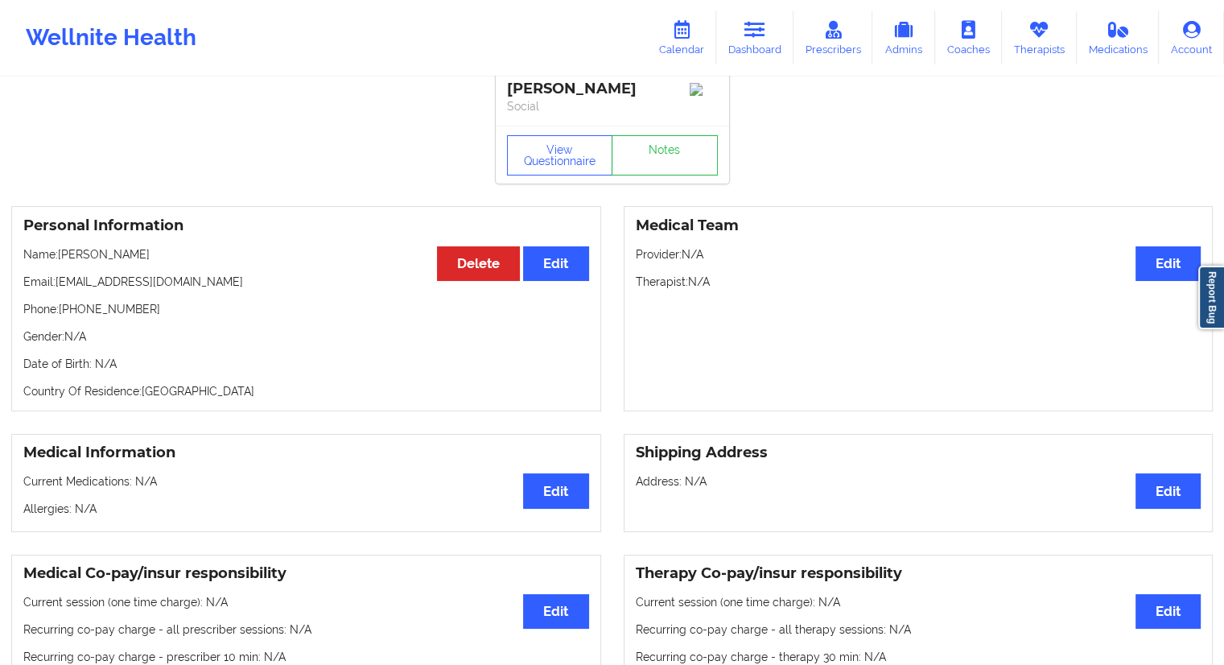
drag, startPoint x: 199, startPoint y: 269, endPoint x: 63, endPoint y: 268, distance: 136.0
click at [63, 262] on p "Name: [PERSON_NAME]" at bounding box center [306, 254] width 566 height 16
copy p "[PERSON_NAME]"
drag, startPoint x: 155, startPoint y: 325, endPoint x: 64, endPoint y: 324, distance: 91.7
click at [64, 317] on p "Phone: [PHONE_NUMBER]" at bounding box center [306, 309] width 566 height 16
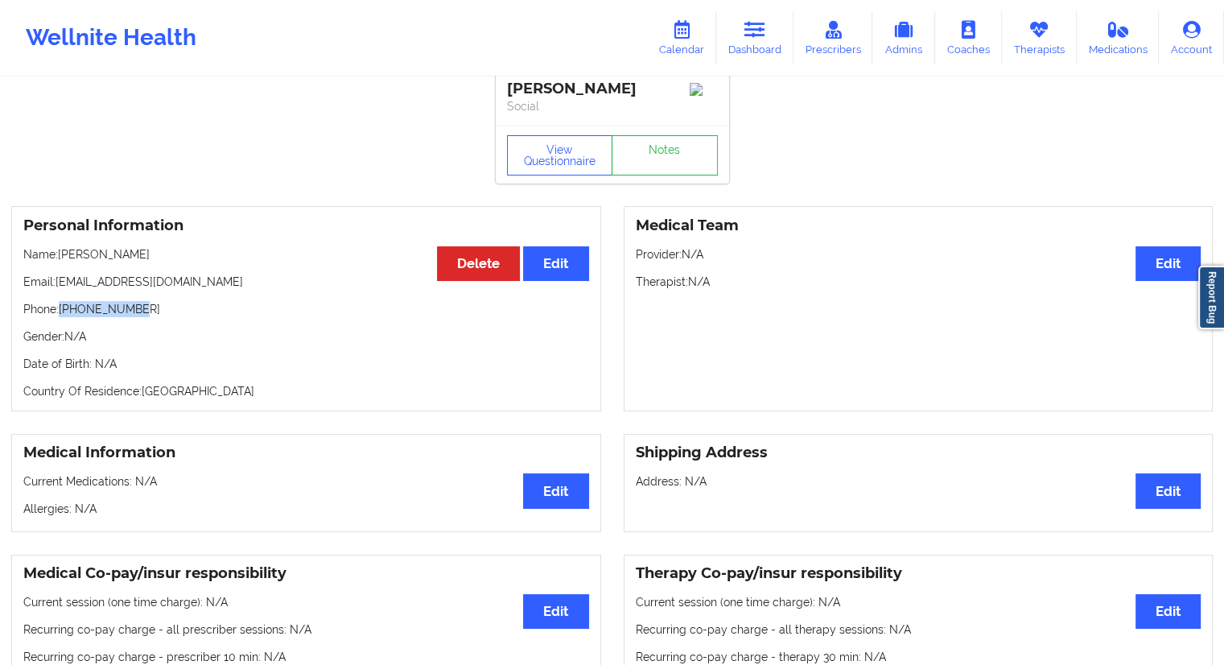
copy p "[PHONE_NUMBER]"
drag, startPoint x: 203, startPoint y: 272, endPoint x: 61, endPoint y: 269, distance: 141.6
click at [61, 262] on p "Name: [PERSON_NAME]" at bounding box center [306, 254] width 566 height 16
copy p "[PERSON_NAME]"
drag, startPoint x: 759, startPoint y: 53, endPoint x: 741, endPoint y: 59, distance: 19.3
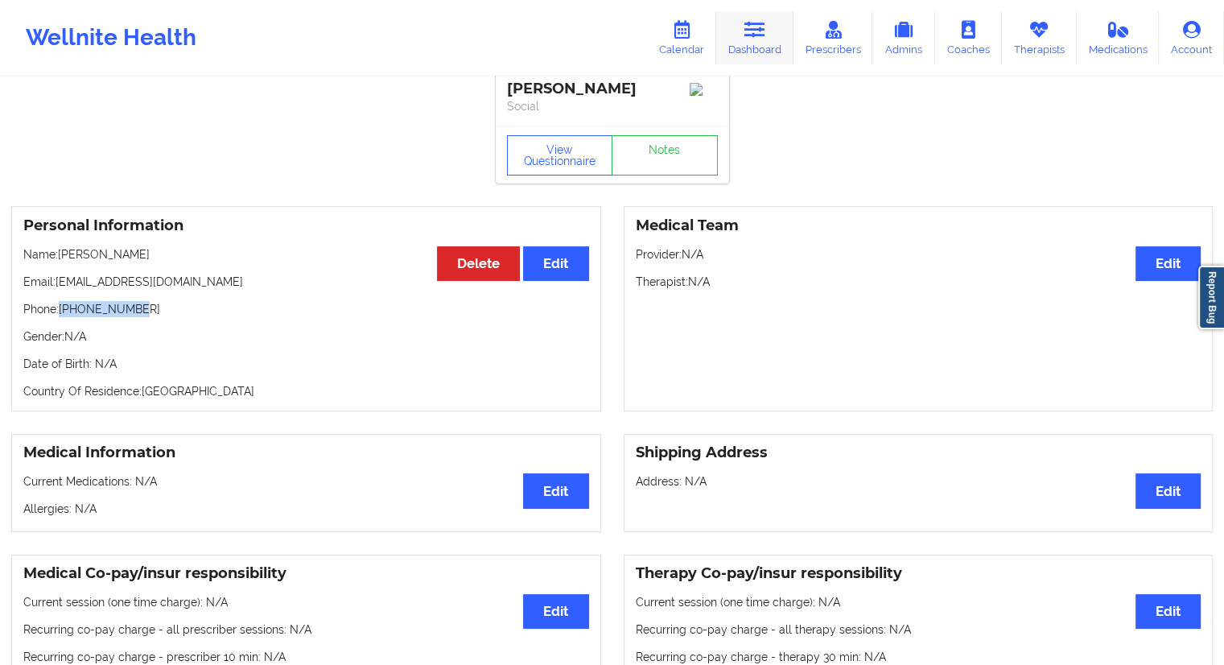
click at [759, 53] on link "Dashboard" at bounding box center [754, 37] width 77 height 53
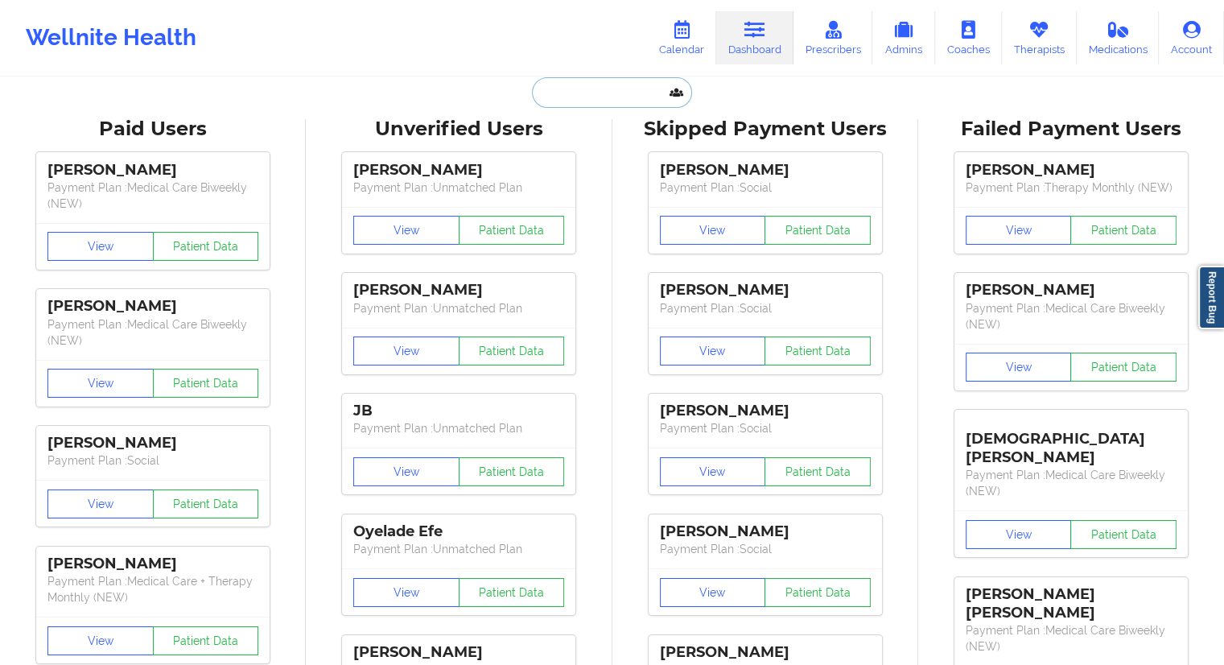
drag, startPoint x: 590, startPoint y: 96, endPoint x: 566, endPoint y: 104, distance: 25.4
click at [589, 96] on input "text" at bounding box center [611, 92] width 159 height 31
paste input "[EMAIL_ADDRESS][DOMAIN_NAME]"
type input "[EMAIL_ADDRESS][DOMAIN_NAME]"
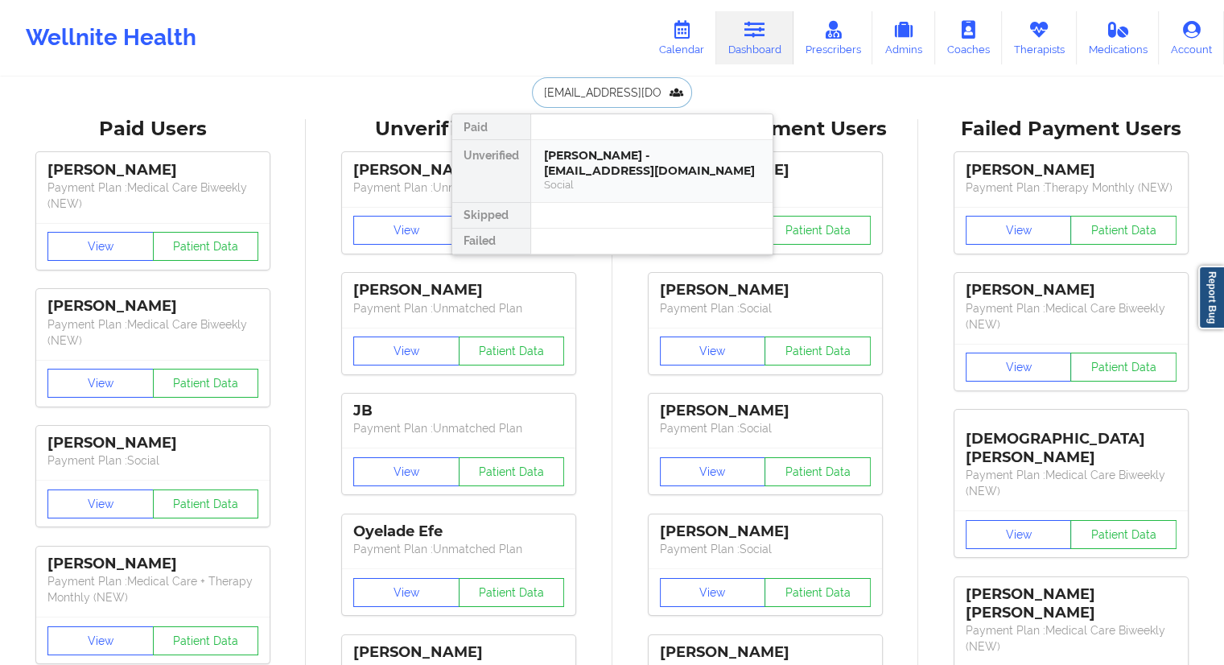
click at [574, 142] on div "[PERSON_NAME] - [EMAIL_ADDRESS][DOMAIN_NAME] Social" at bounding box center [651, 171] width 241 height 62
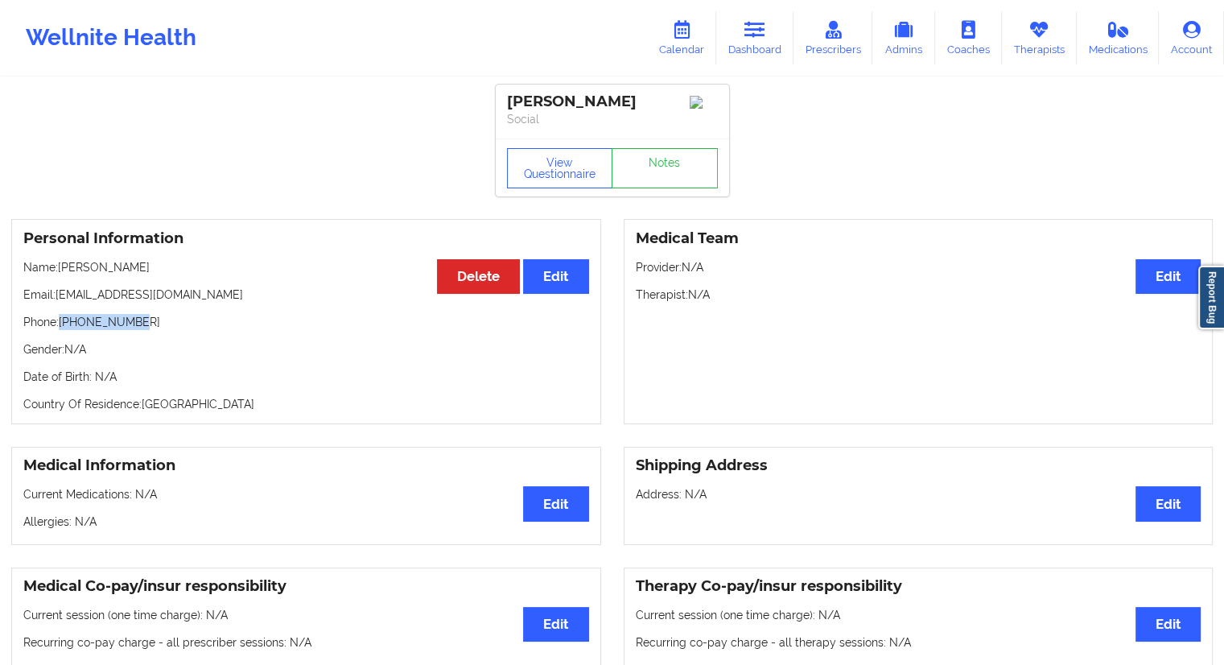
drag, startPoint x: 136, startPoint y: 315, endPoint x: 61, endPoint y: 318, distance: 74.9
click at [61, 318] on div "Personal Information Edit Delete Name: [PERSON_NAME] Email: [EMAIL_ADDRESS][DOM…" at bounding box center [306, 321] width 590 height 205
drag, startPoint x: 132, startPoint y: 274, endPoint x: 58, endPoint y: 270, distance: 74.1
click at [58, 270] on p "Name: [PERSON_NAME]" at bounding box center [306, 267] width 566 height 16
drag, startPoint x: 66, startPoint y: 272, endPoint x: 148, endPoint y: 267, distance: 82.2
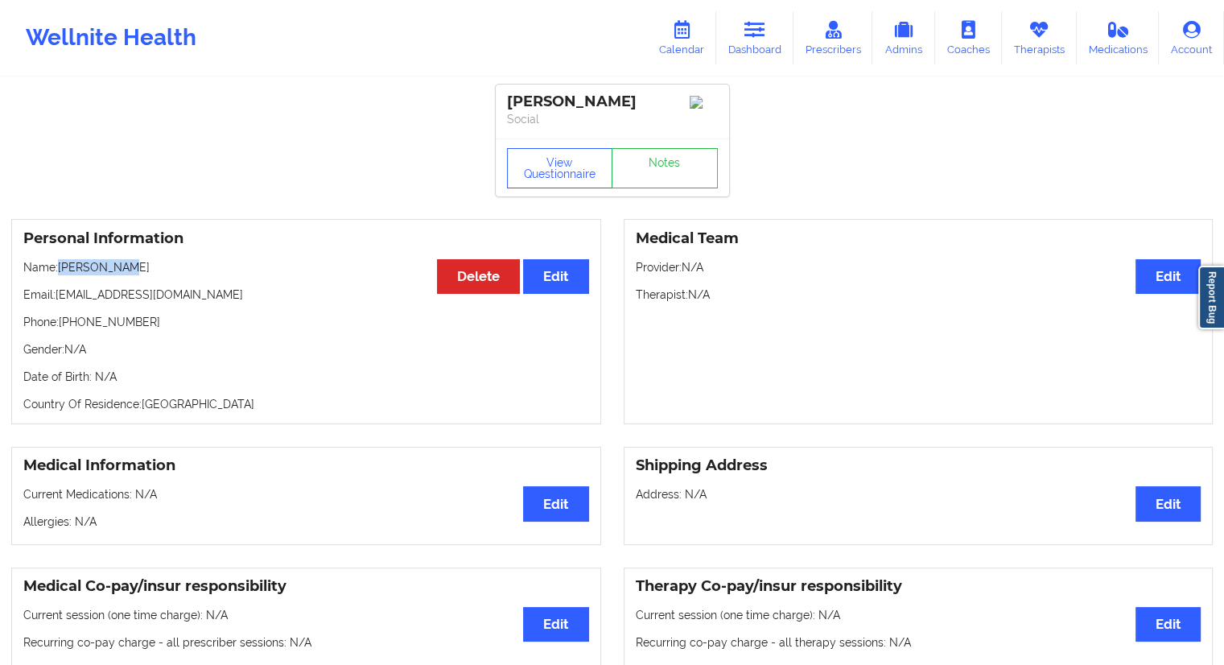
click at [148, 267] on p "Name: [PERSON_NAME]" at bounding box center [306, 267] width 566 height 16
drag, startPoint x: 123, startPoint y: 270, endPoint x: 121, endPoint y: 281, distance: 10.7
click at [122, 271] on p "Name: [PERSON_NAME]" at bounding box center [306, 267] width 566 height 16
click at [121, 281] on div "Personal Information Edit Delete Name: [PERSON_NAME] Email: [EMAIL_ADDRESS][DOM…" at bounding box center [306, 321] width 590 height 205
drag, startPoint x: 126, startPoint y: 275, endPoint x: 60, endPoint y: 270, distance: 65.3
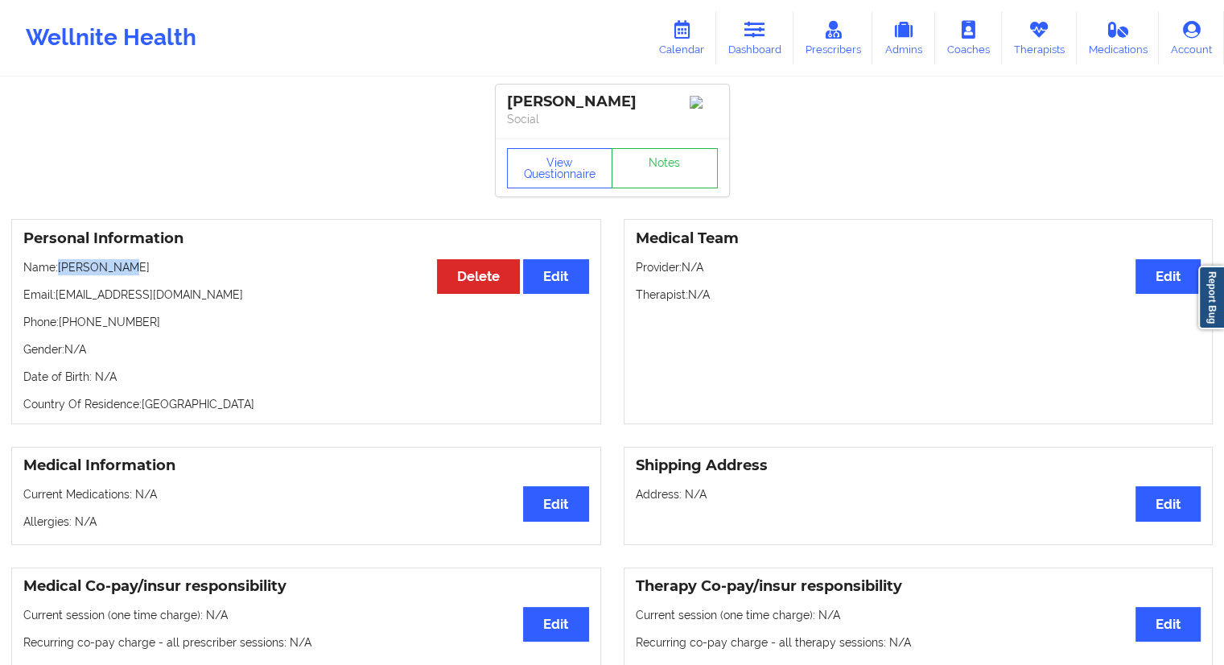
click at [60, 270] on p "Name: [PERSON_NAME]" at bounding box center [306, 267] width 566 height 16
